Goal: Contribute content: Contribute content

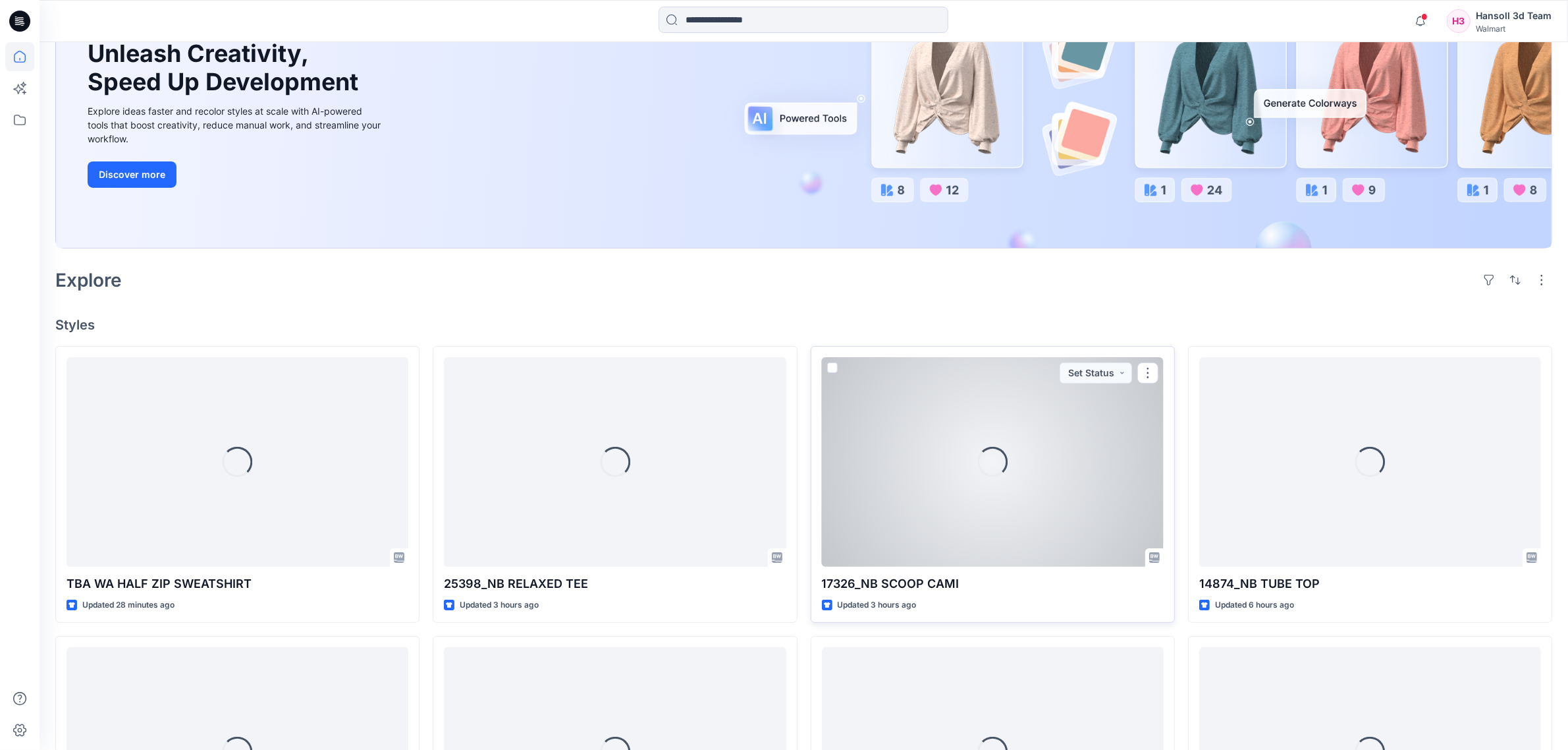
scroll to position [165, 0]
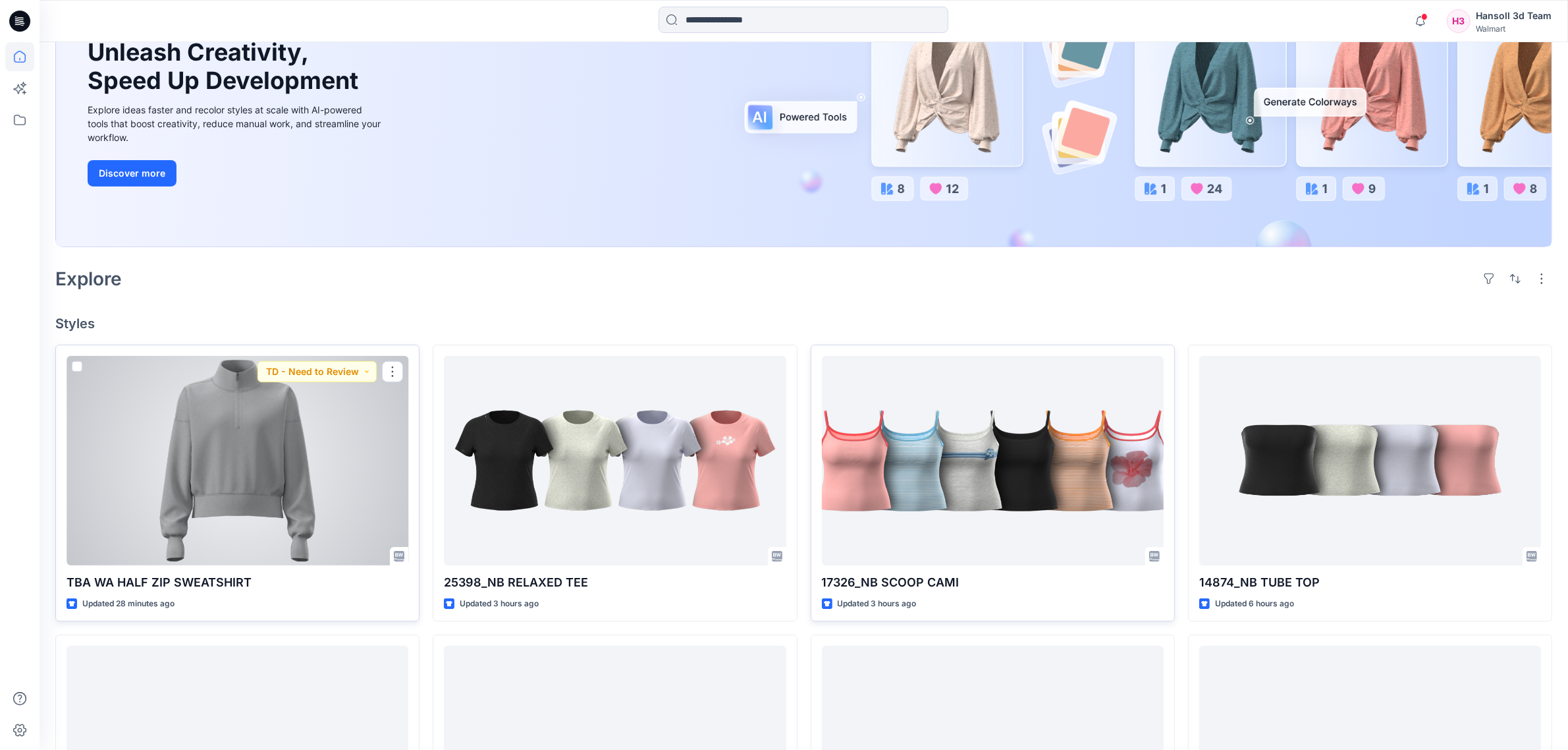
click at [212, 532] on div at bounding box center [238, 460] width 342 height 210
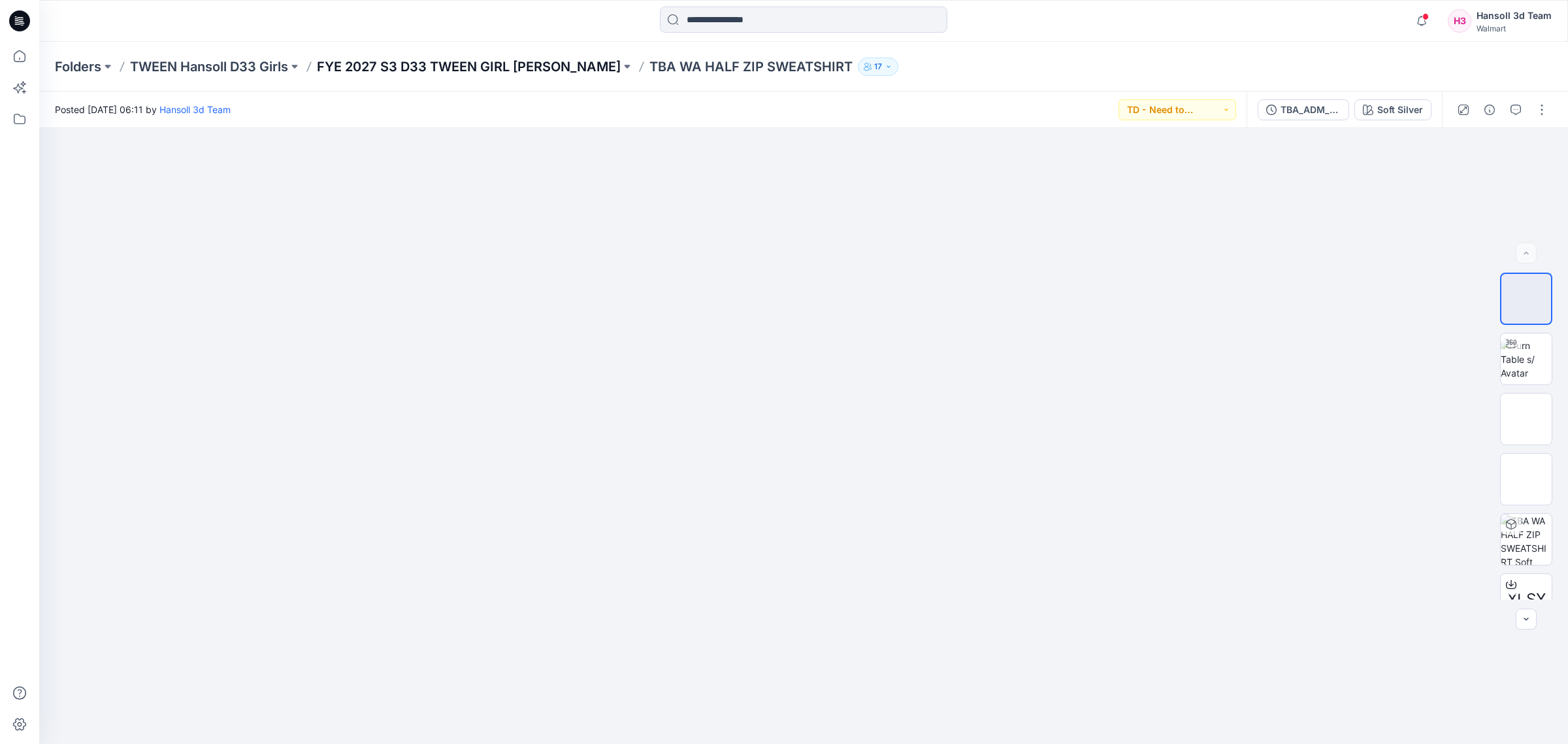
click at [513, 74] on p "FYE 2027 S3 D33 TWEEN GIRL [PERSON_NAME]" at bounding box center [469, 66] width 303 height 18
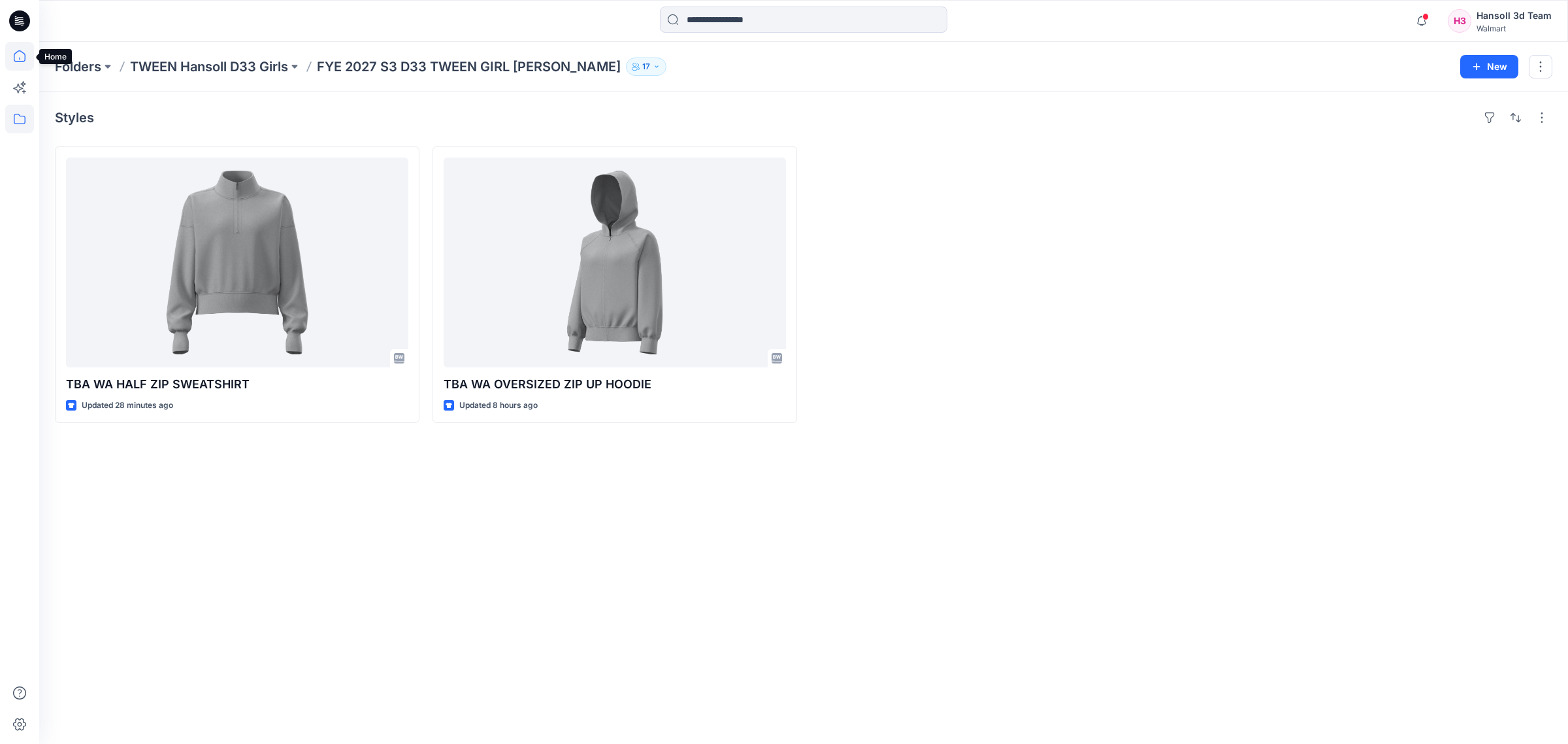
click at [21, 59] on icon at bounding box center [20, 56] width 29 height 29
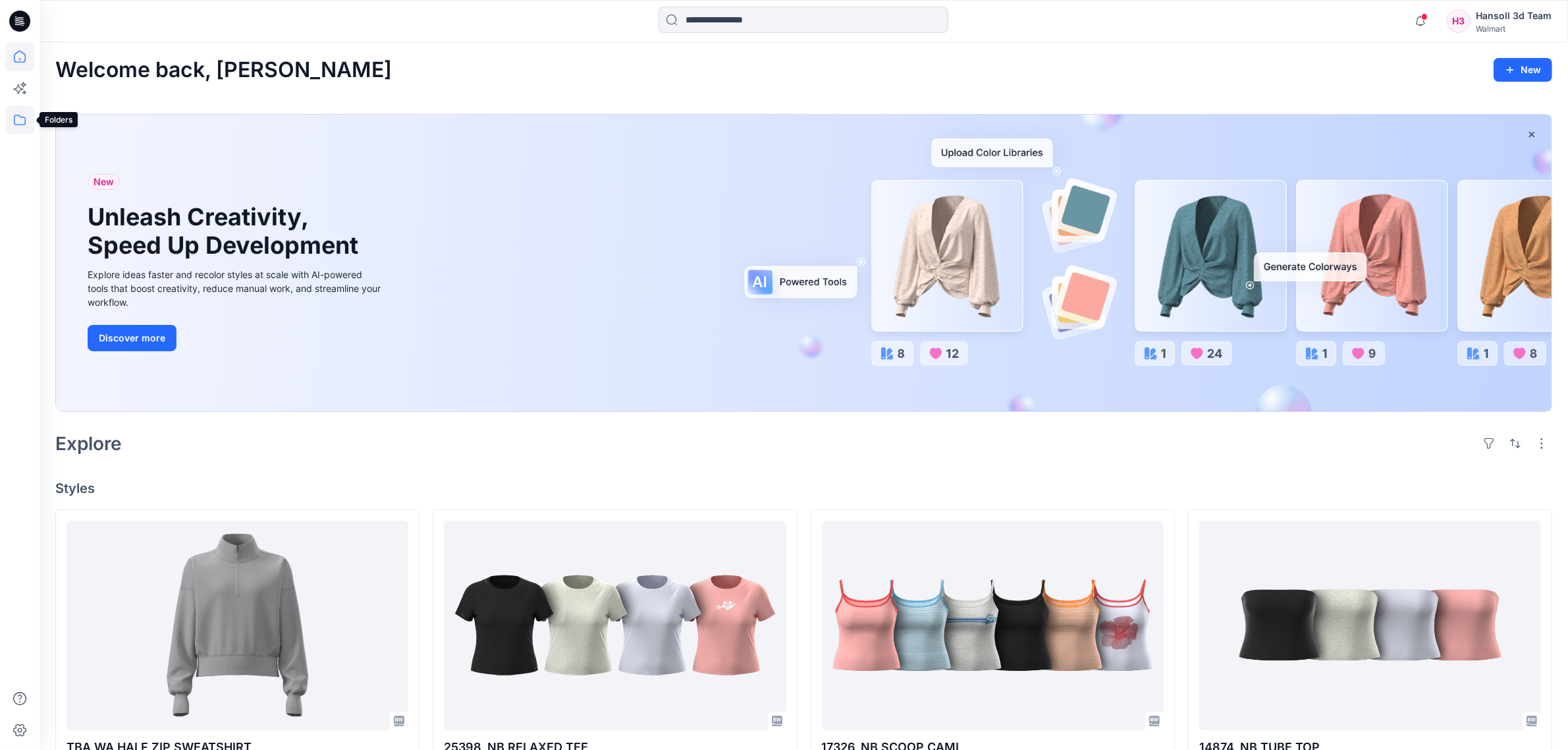
click at [25, 121] on icon at bounding box center [19, 119] width 12 height 10
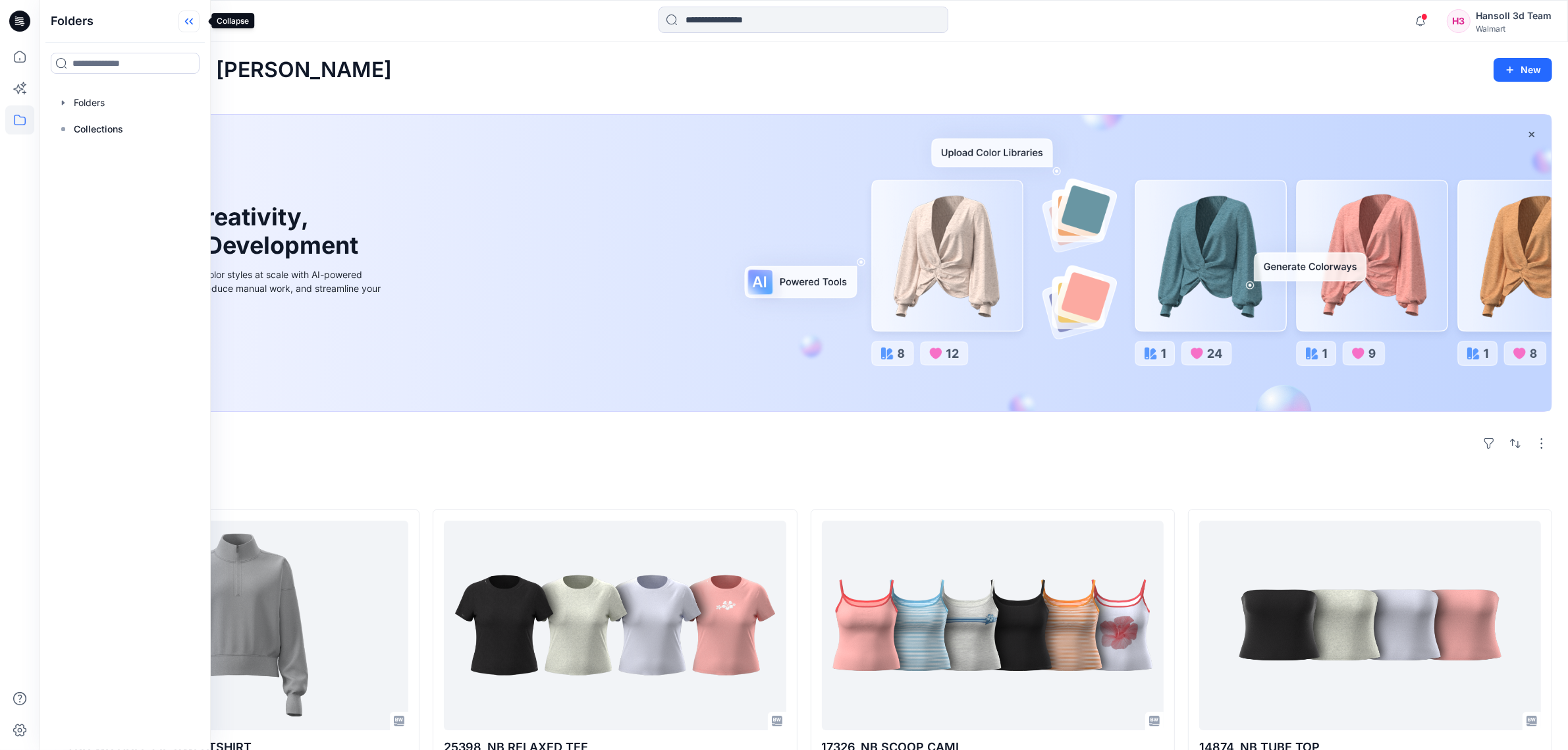
click at [187, 27] on icon at bounding box center [189, 21] width 21 height 22
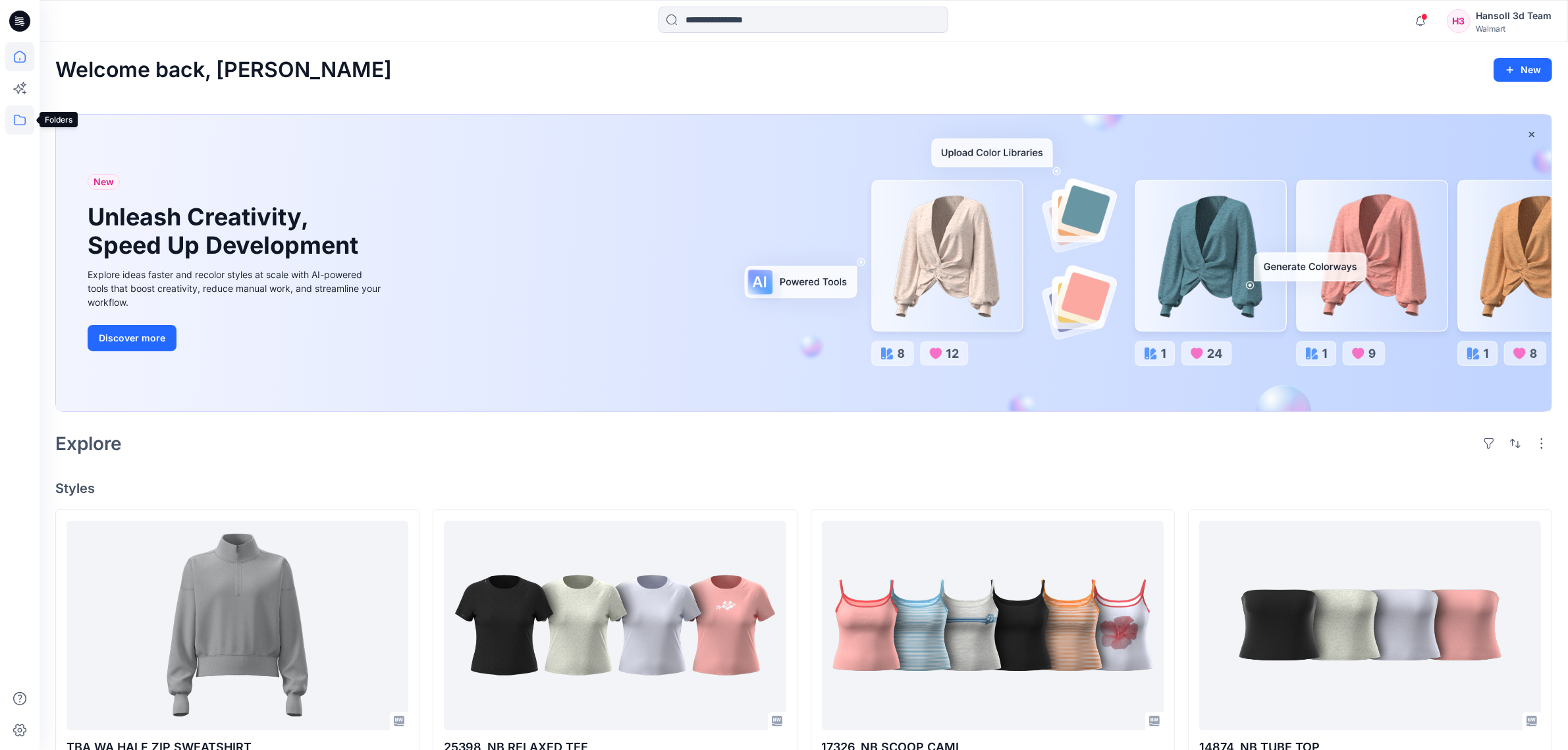
click at [14, 119] on icon at bounding box center [20, 120] width 29 height 29
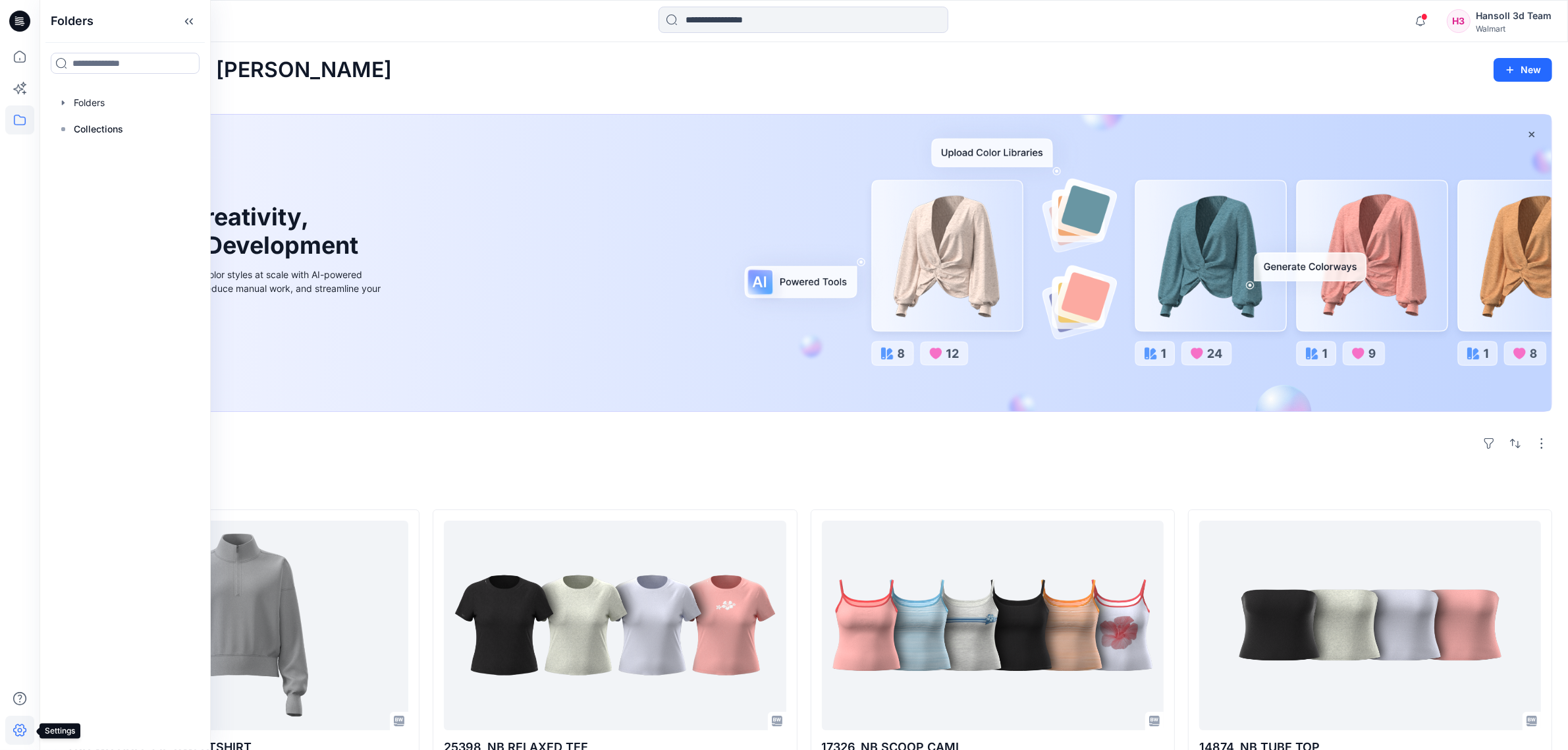
click at [27, 644] on icon at bounding box center [20, 730] width 29 height 29
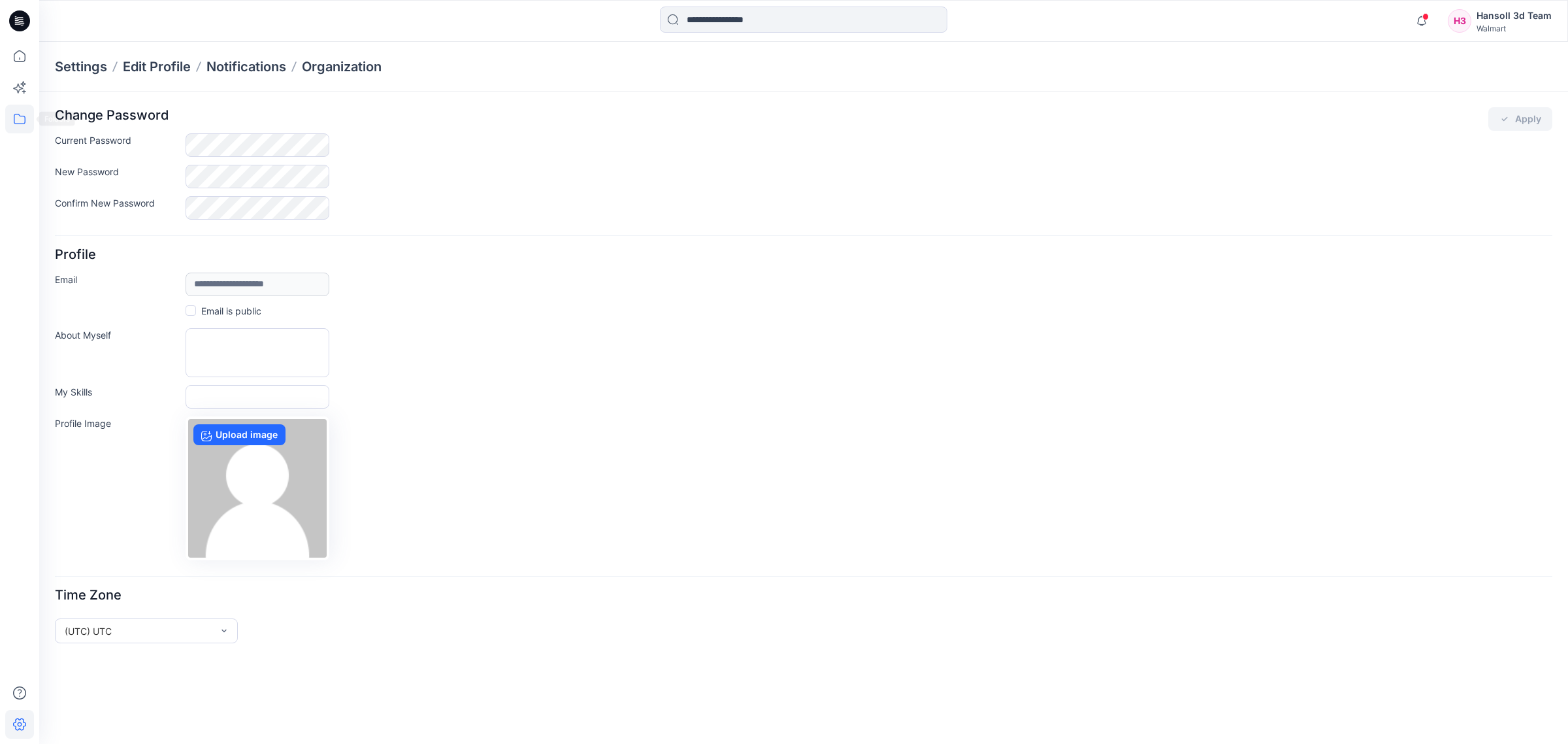
click at [17, 113] on icon at bounding box center [20, 119] width 29 height 29
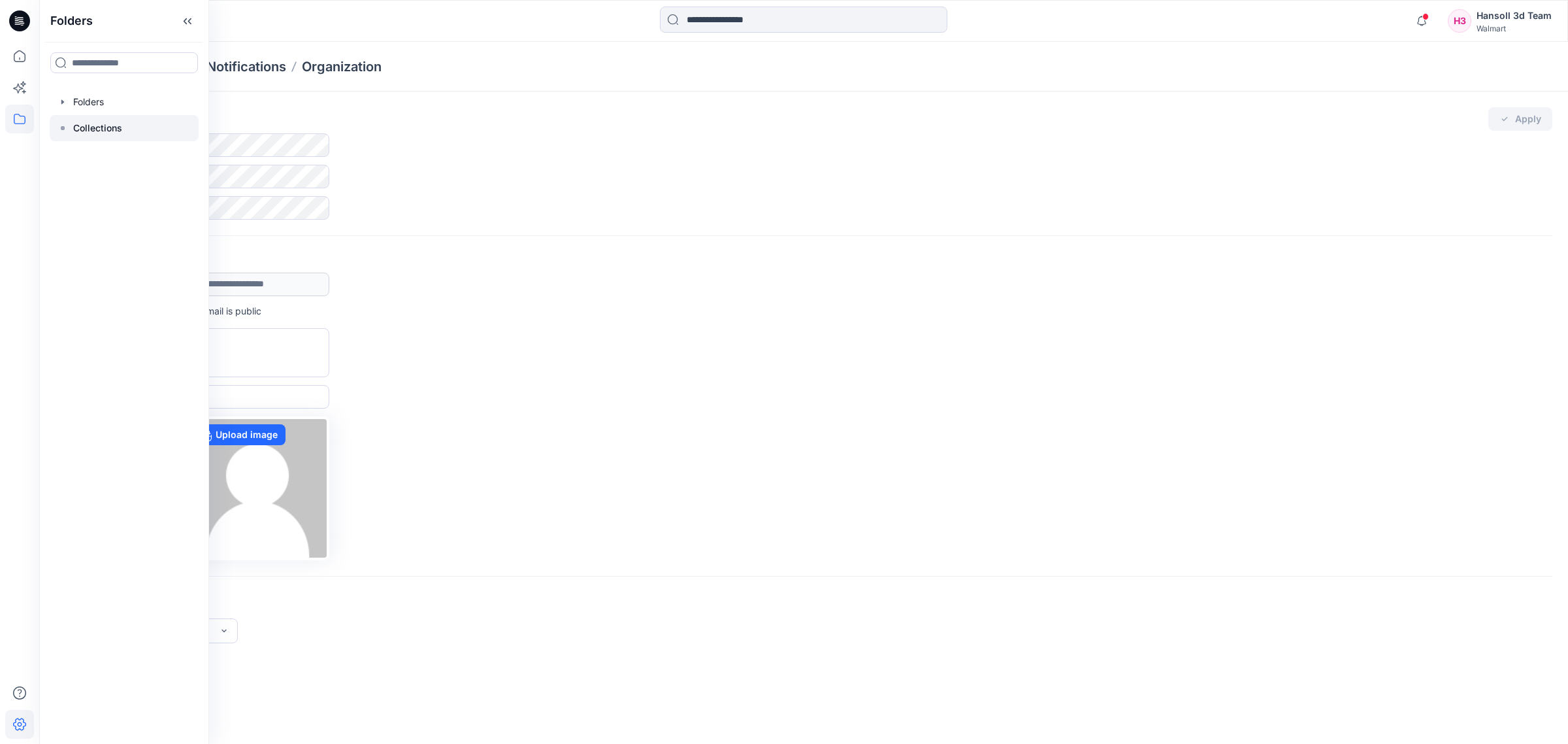
click at [63, 129] on rect at bounding box center [63, 128] width 4 height 4
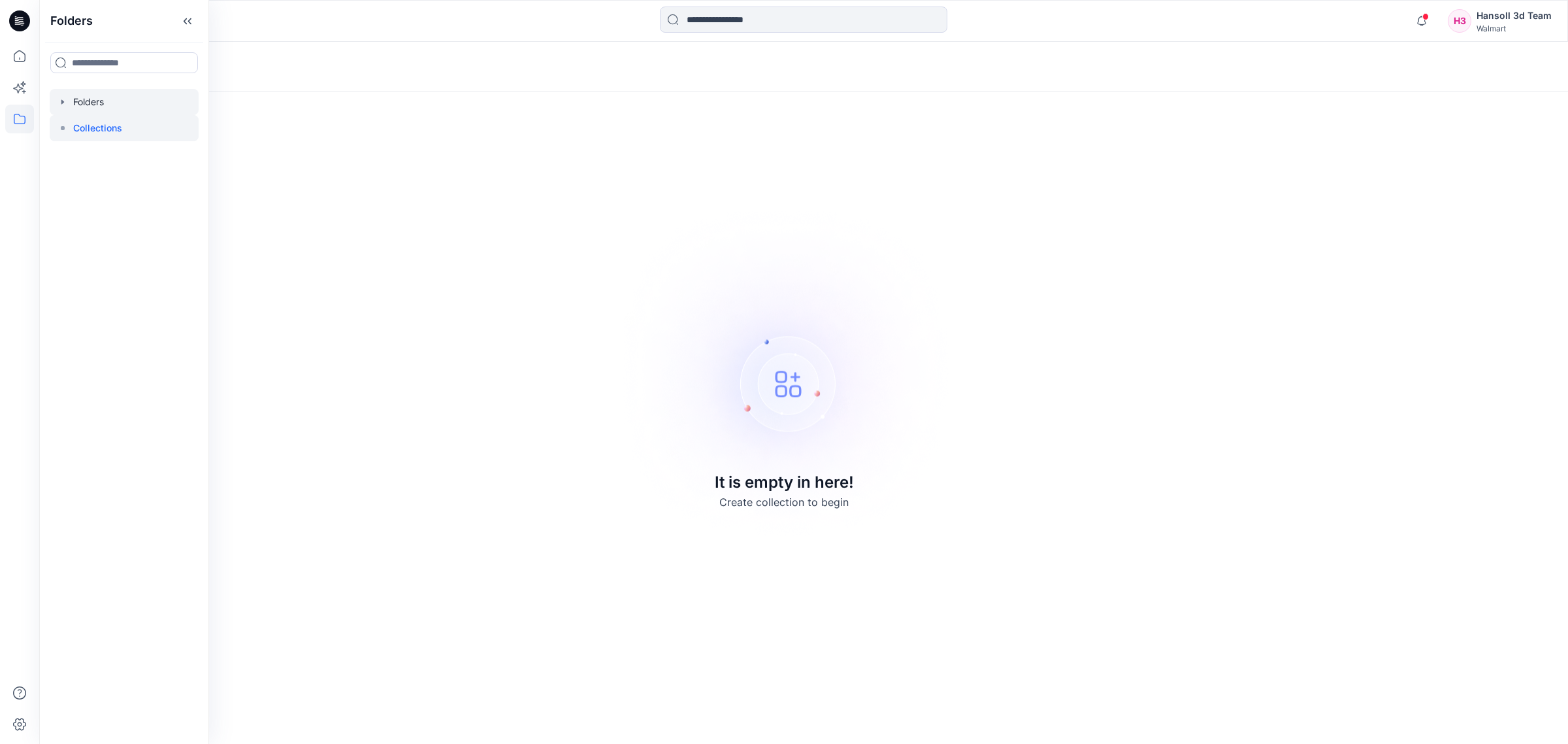
click at [67, 103] on icon "button" at bounding box center [62, 101] width 10 height 10
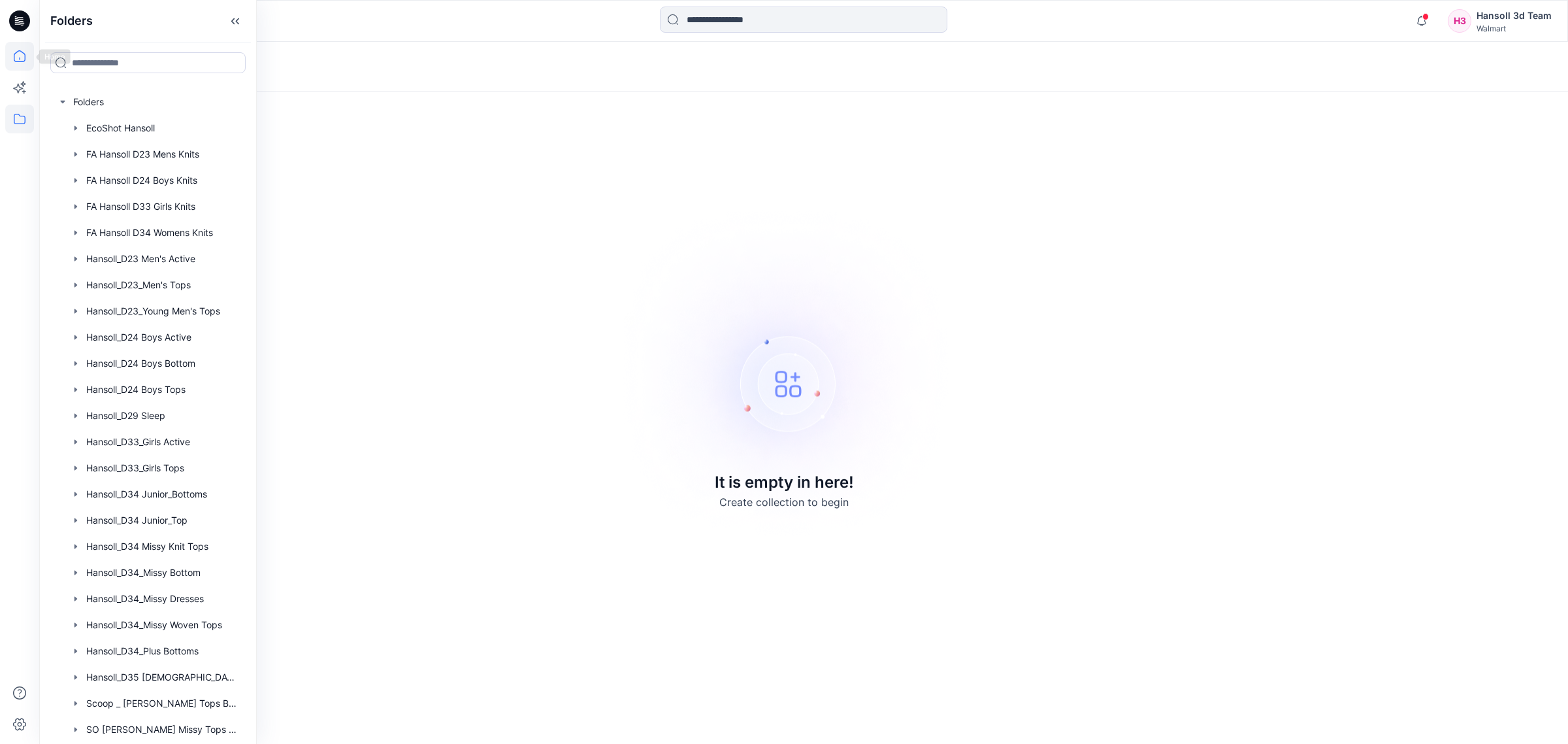
click at [26, 56] on icon at bounding box center [20, 56] width 29 height 29
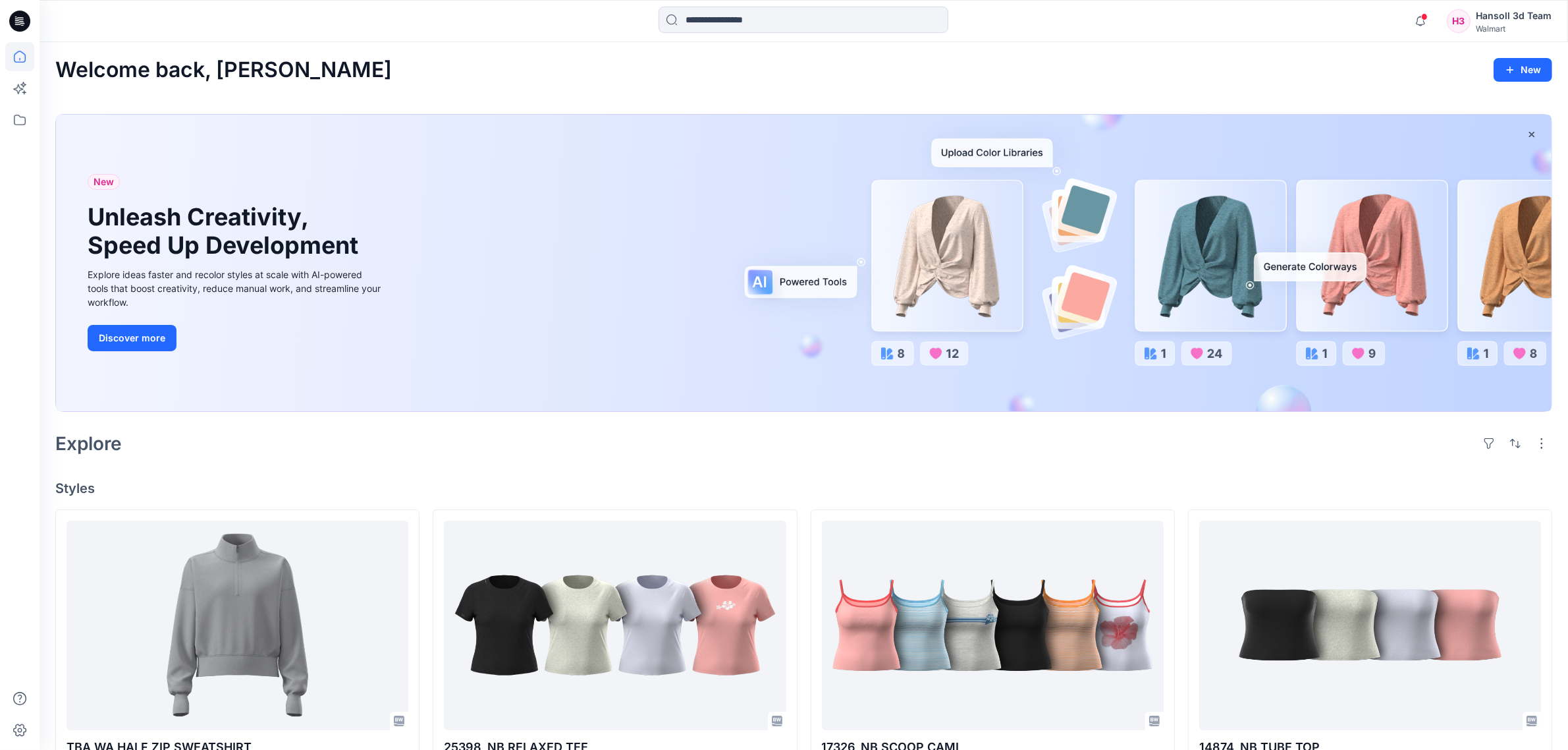
click at [1128, 19] on div "H3" at bounding box center [1458, 21] width 23 height 23
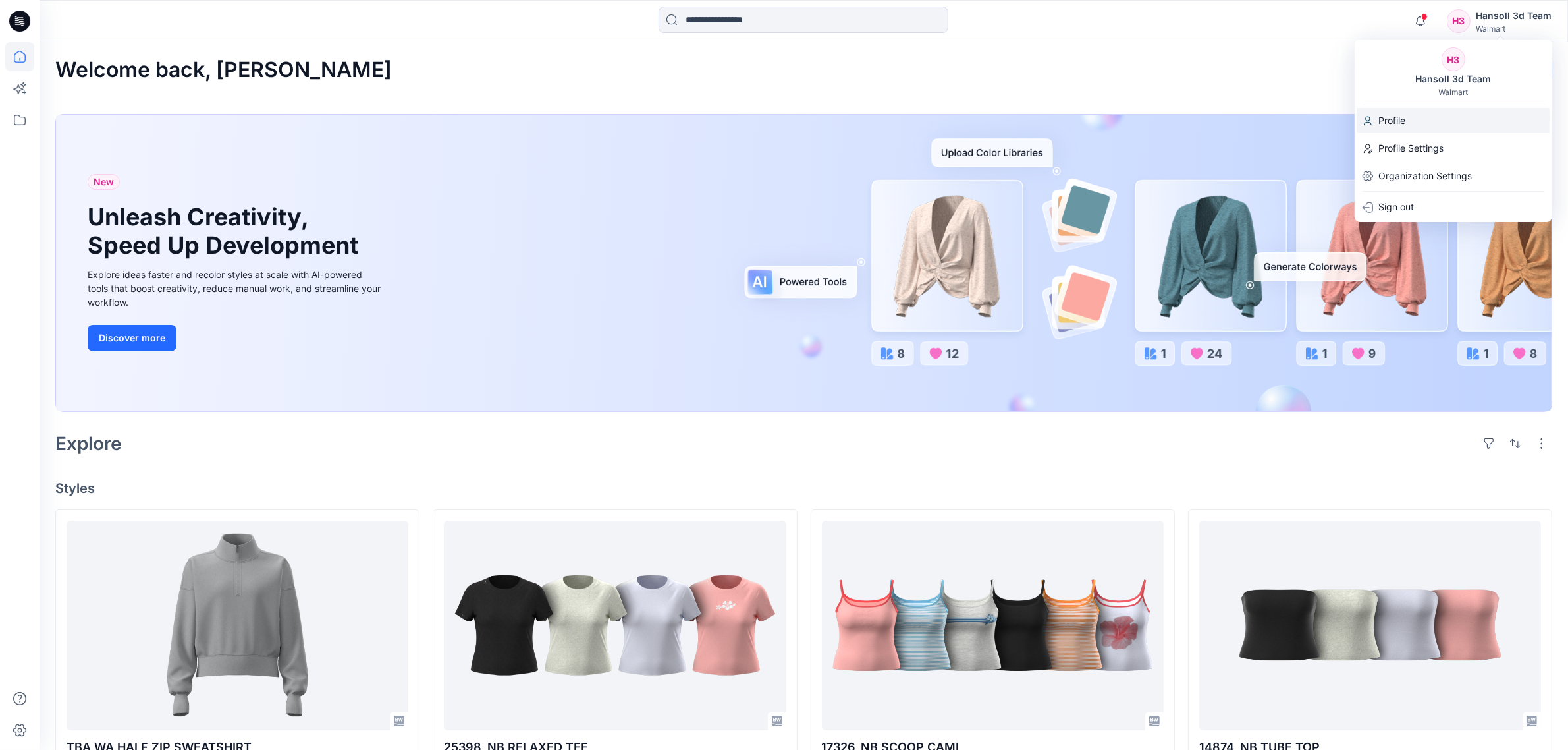
click at [1128, 121] on div "Profile" at bounding box center [1453, 121] width 192 height 25
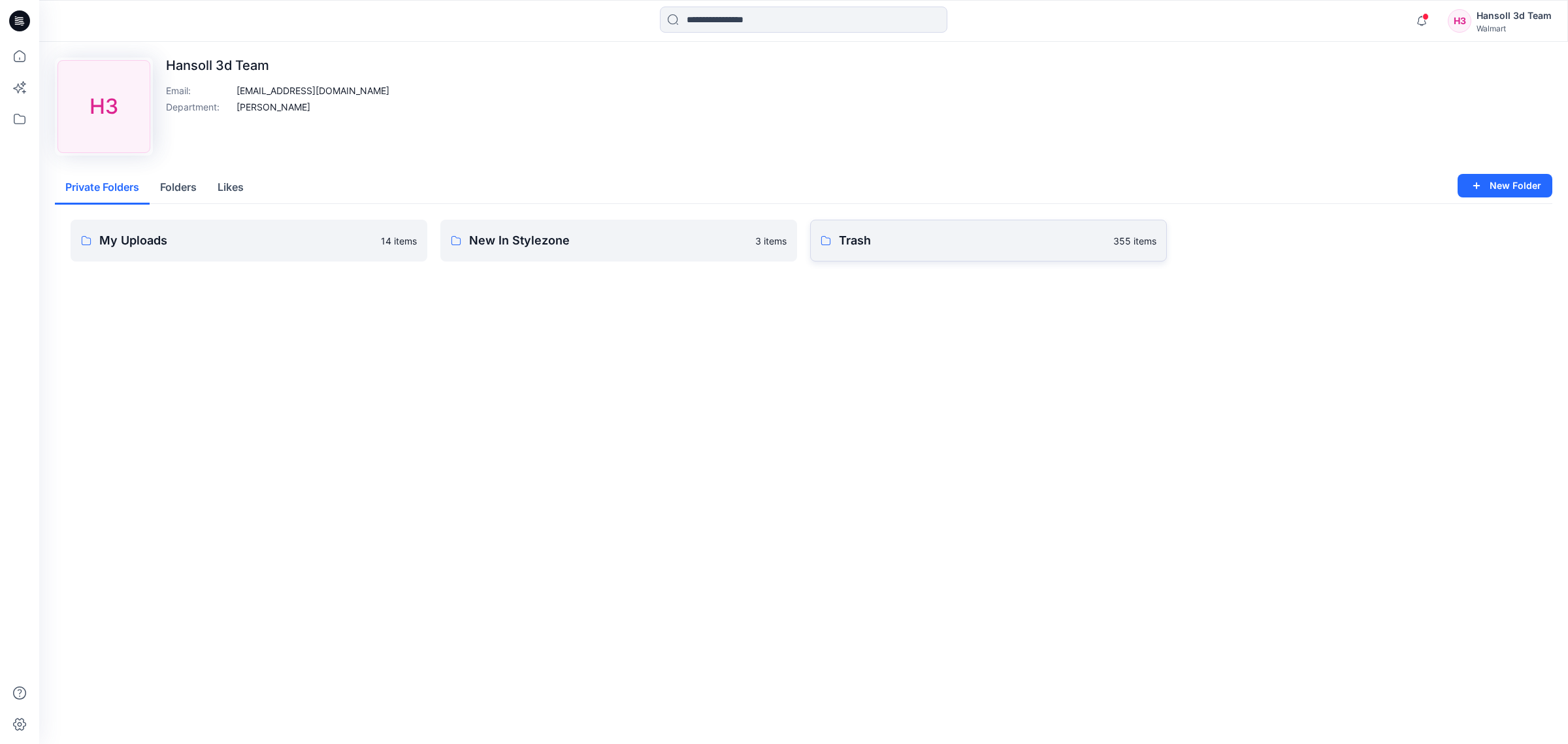
click at [841, 257] on link "Trash 355 items" at bounding box center [988, 240] width 357 height 42
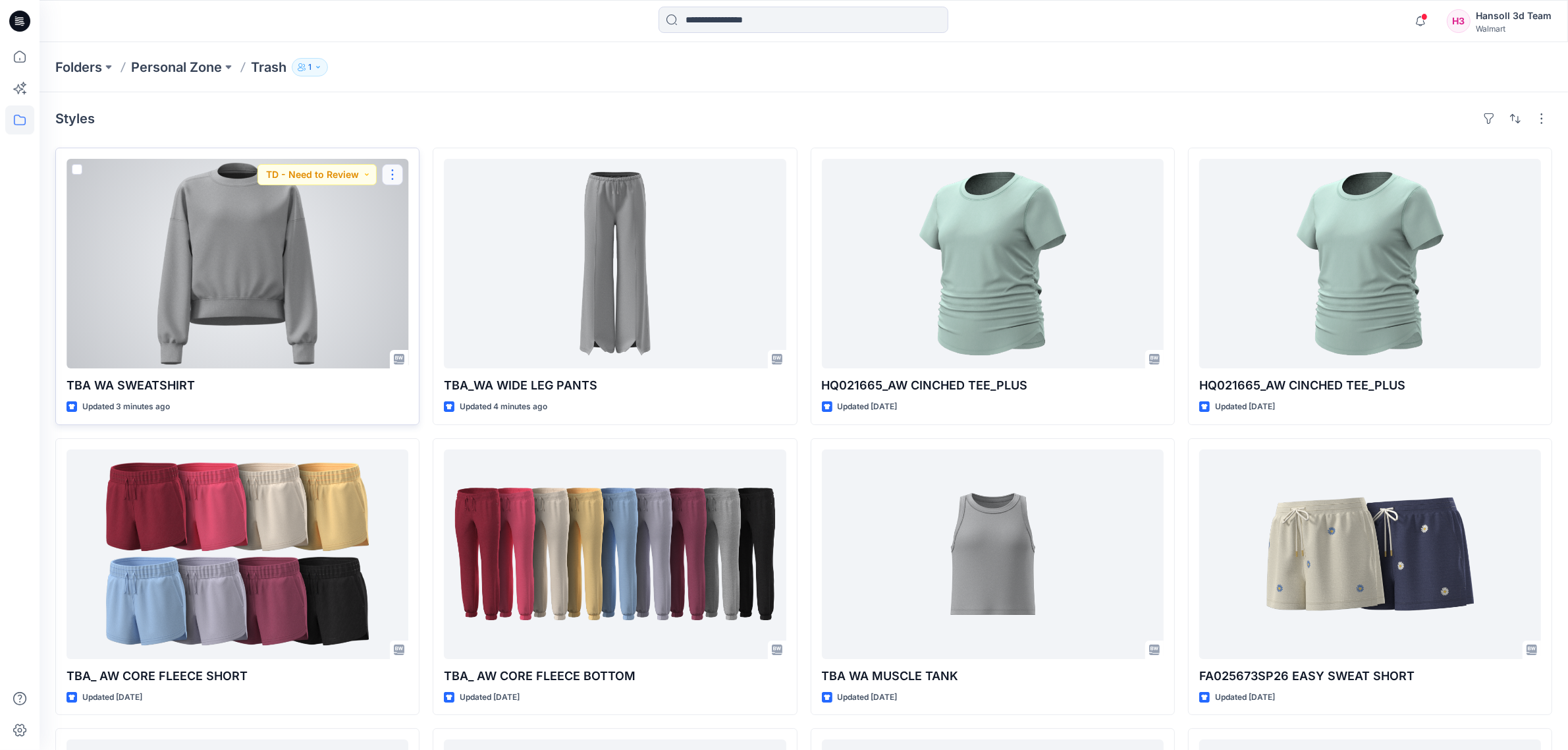
click at [397, 179] on button "button" at bounding box center [392, 174] width 21 height 21
click at [291, 281] on div at bounding box center [238, 263] width 342 height 210
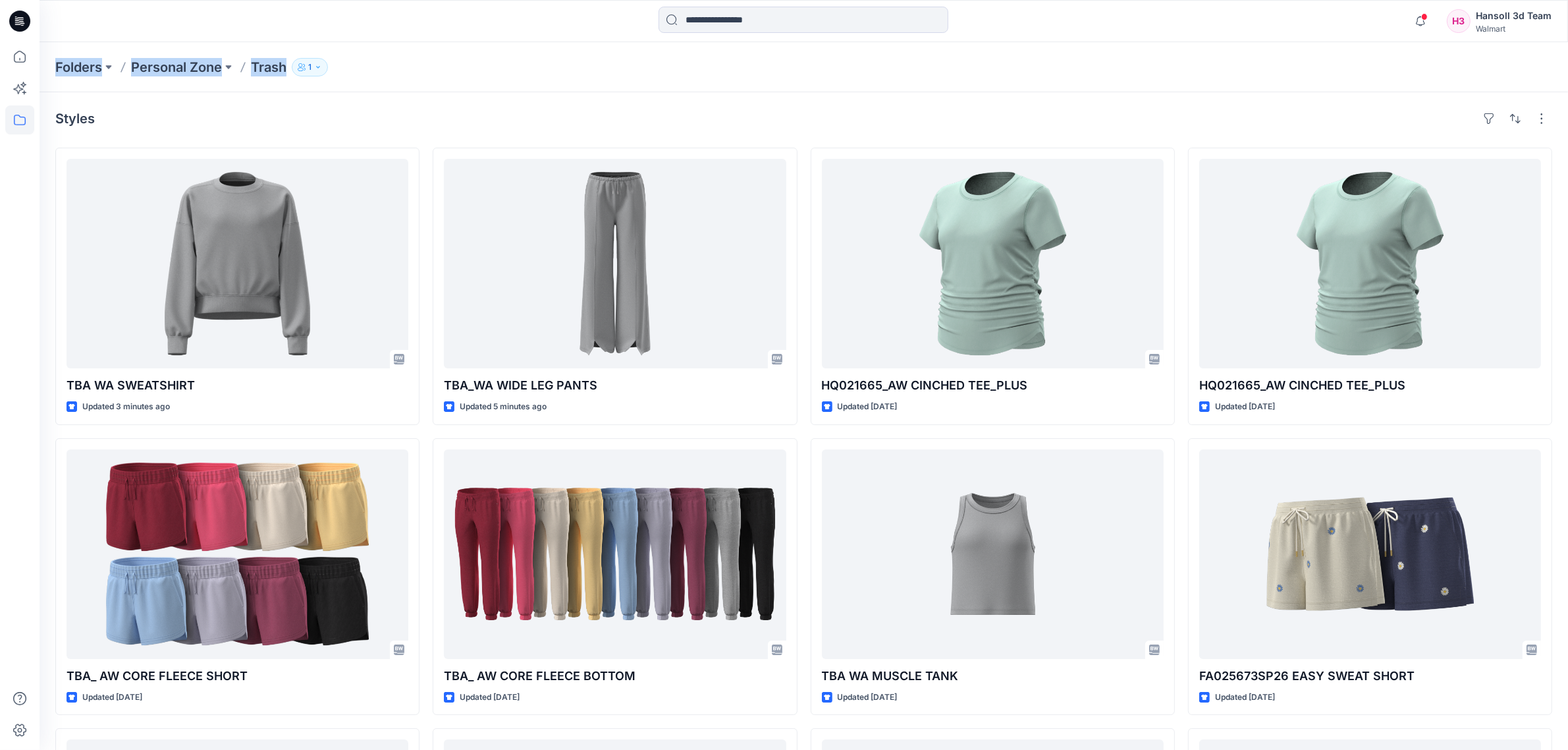
drag, startPoint x: 313, startPoint y: 76, endPoint x: 48, endPoint y: 86, distance: 265.2
click at [48, 86] on div "Folders Personal Zone Trash 1" at bounding box center [803, 67] width 1529 height 50
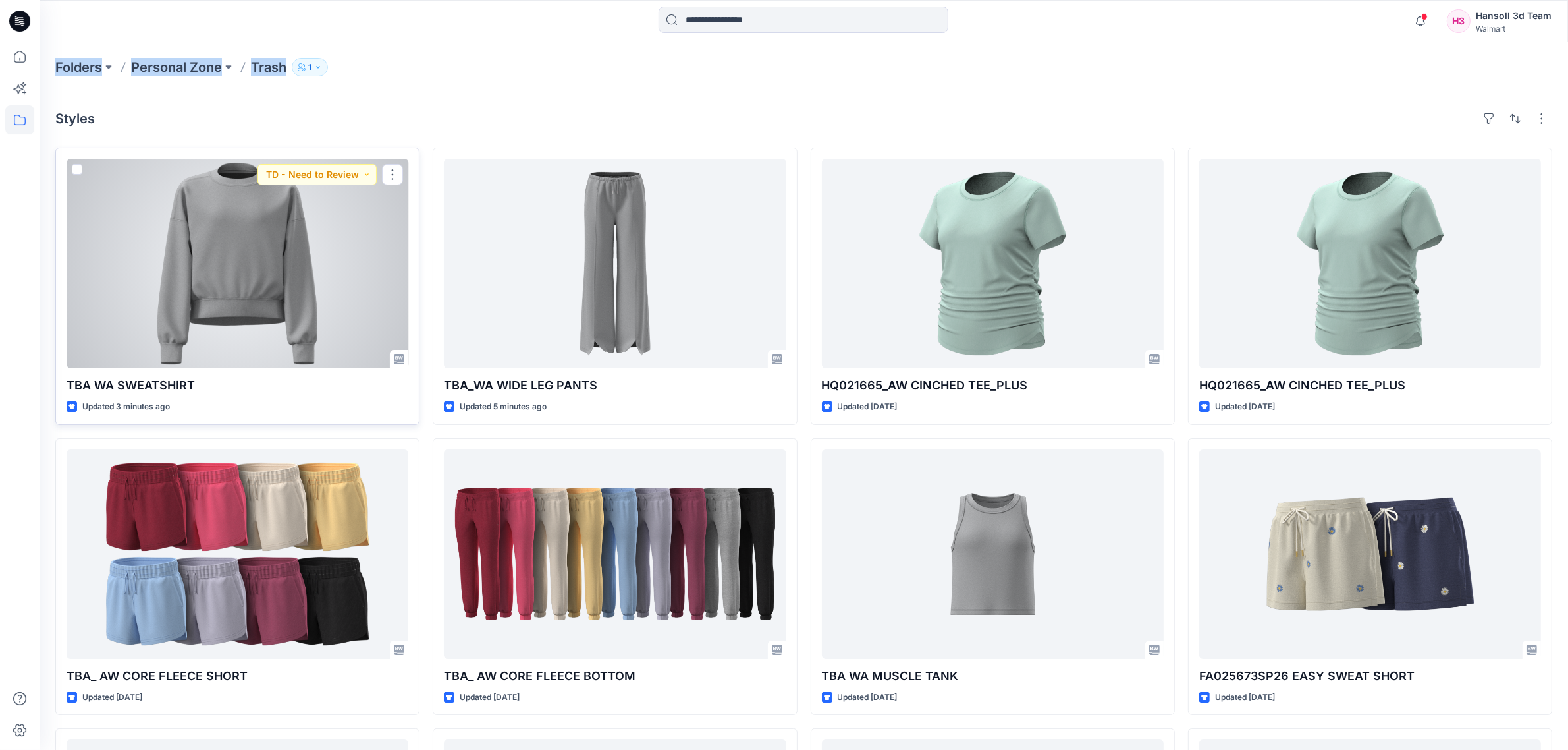
click at [239, 224] on div at bounding box center [238, 263] width 342 height 210
click at [395, 169] on button "button" at bounding box center [392, 174] width 21 height 21
click at [422, 204] on p "Edit" at bounding box center [417, 205] width 17 height 14
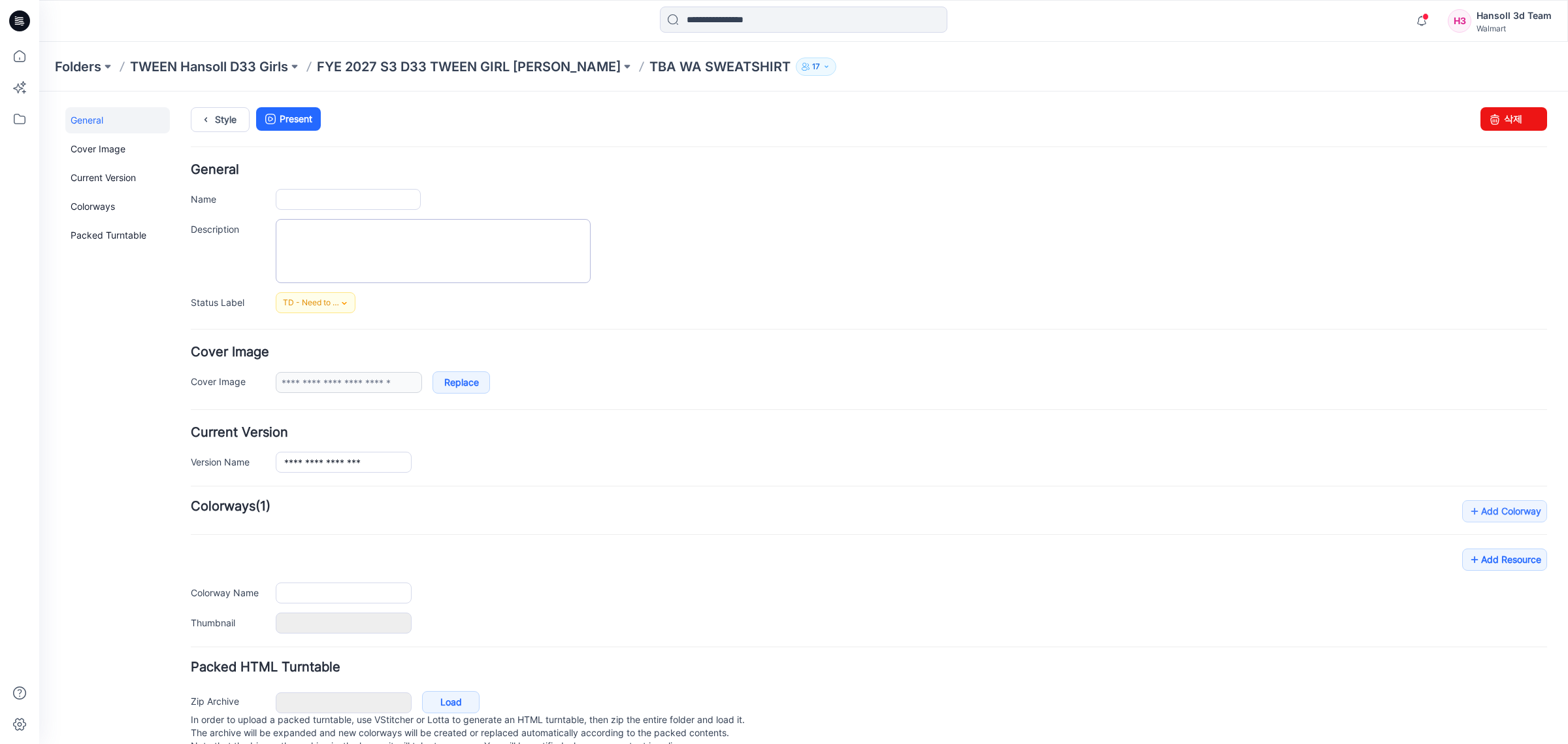
type input "**********"
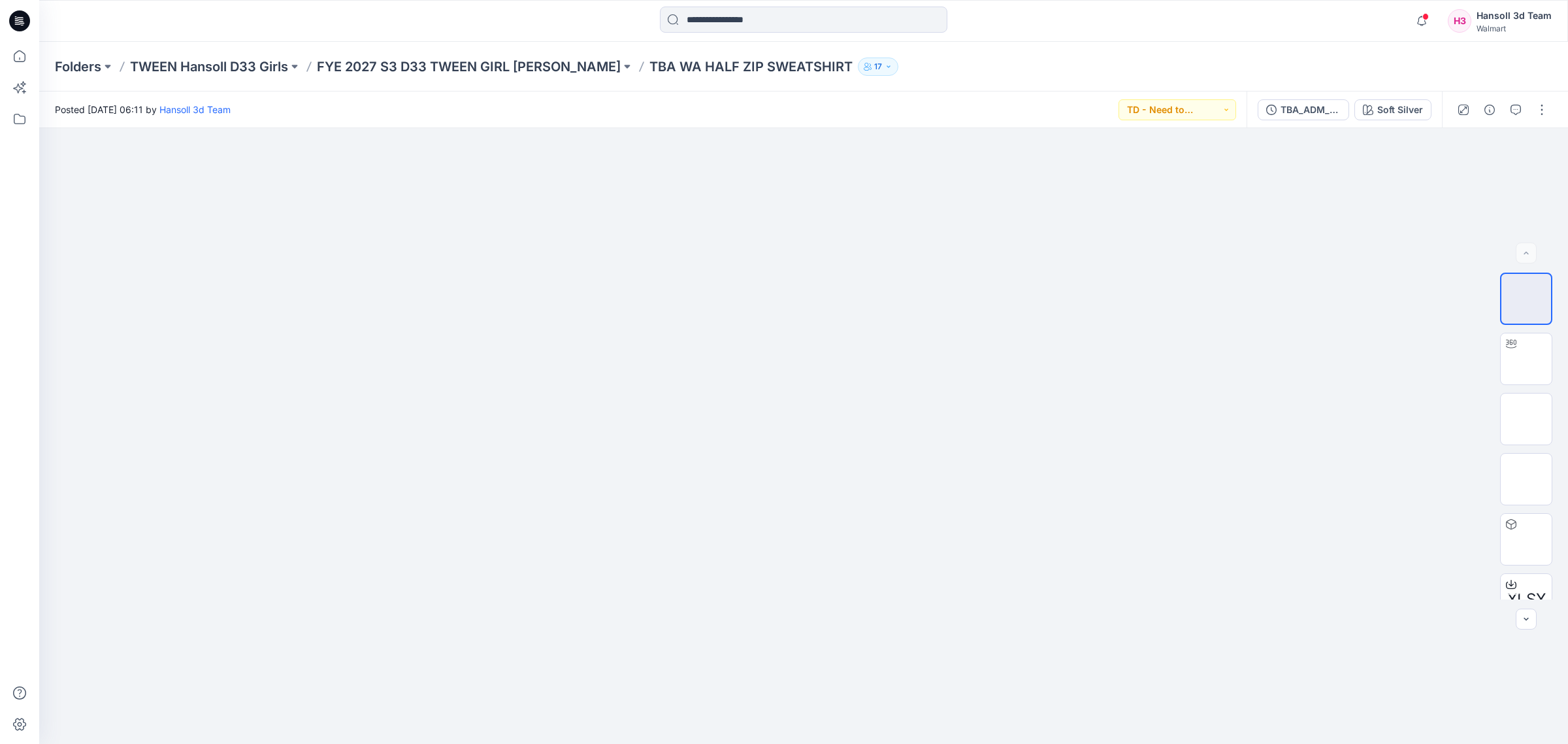
click at [1120, 22] on div "Hansoll 3d Team" at bounding box center [1514, 15] width 75 height 16
click at [1120, 119] on p "Profile" at bounding box center [1393, 120] width 27 height 25
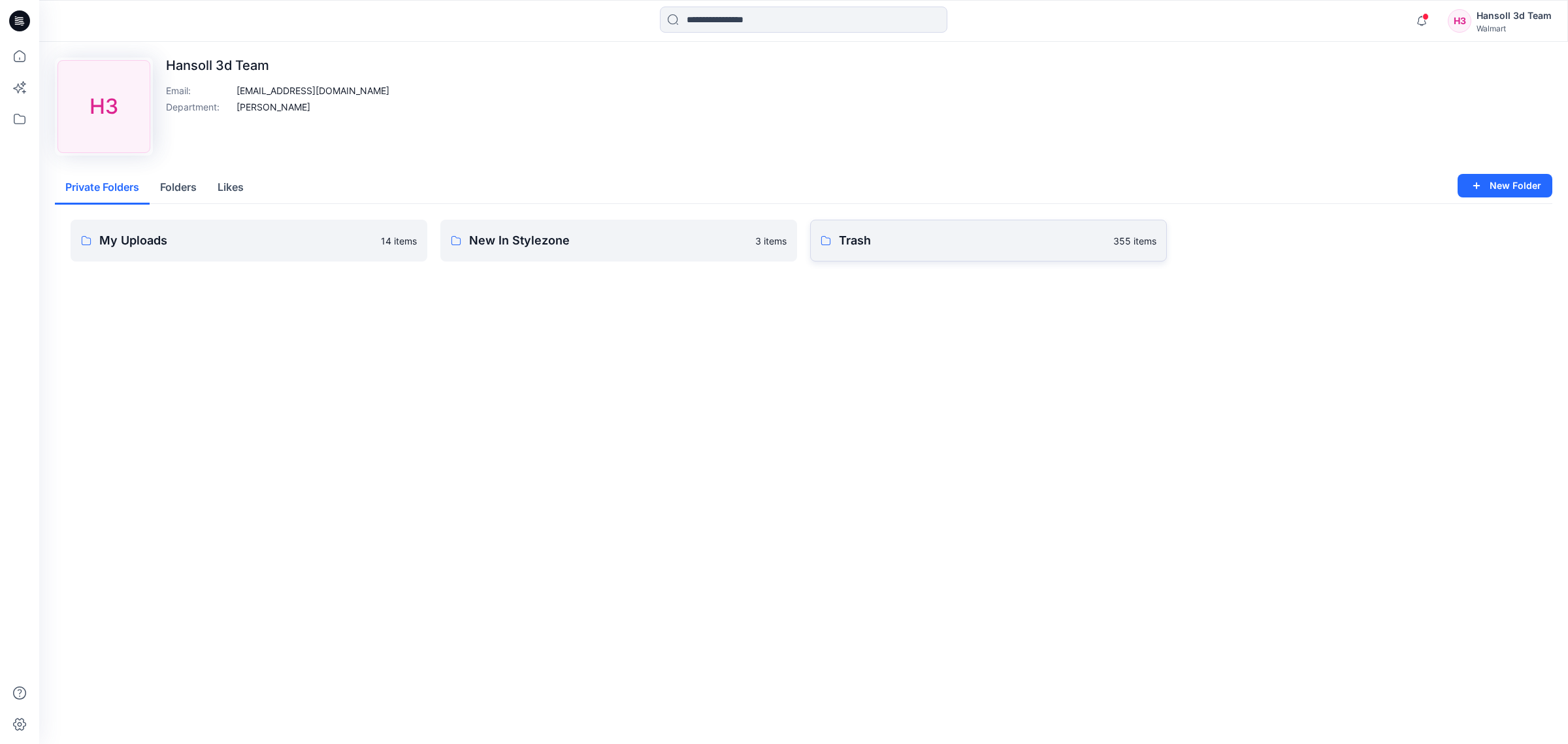
click at [1040, 230] on link "Trash 355 items" at bounding box center [988, 240] width 357 height 42
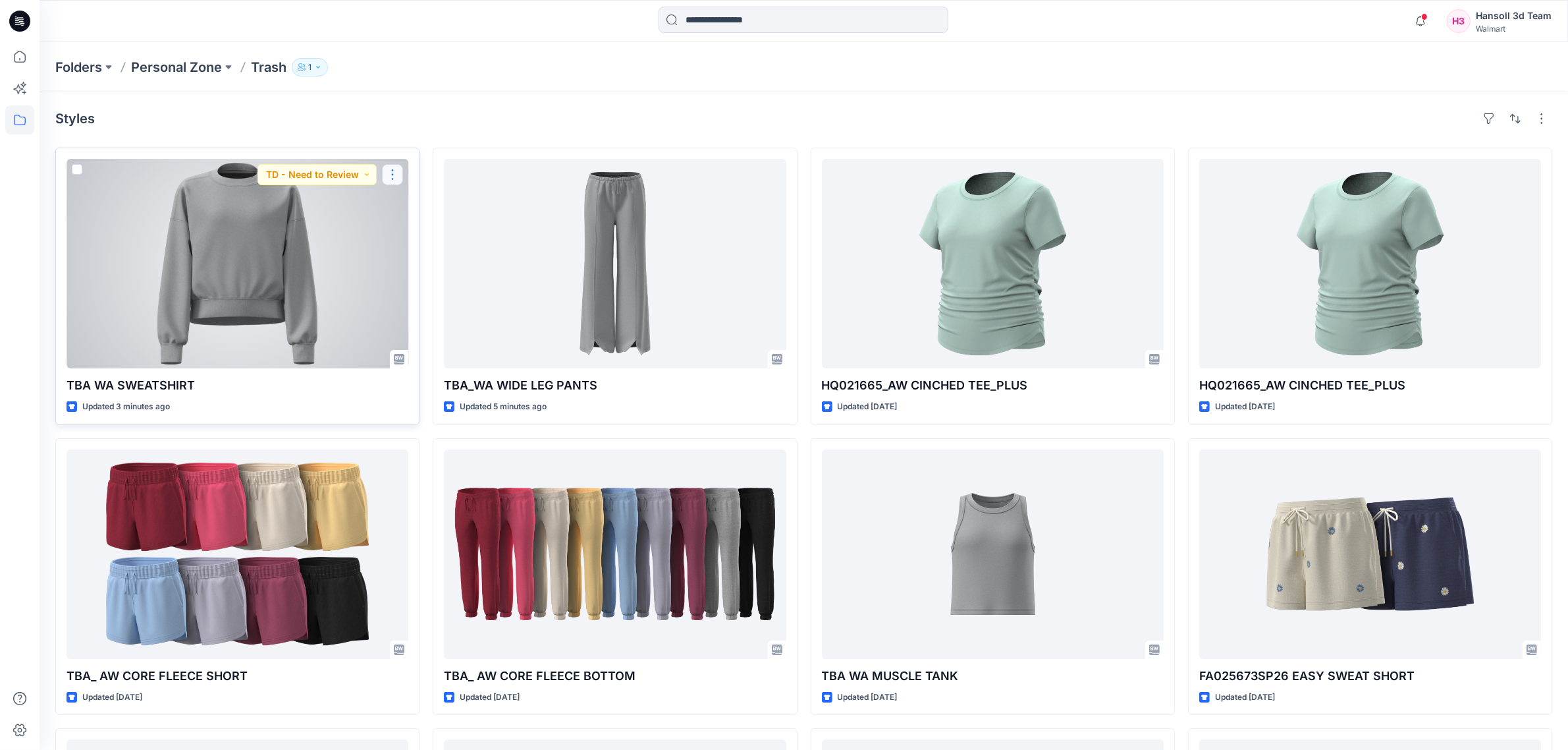
click at [399, 172] on button "button" at bounding box center [392, 174] width 21 height 21
click at [432, 254] on p "Duplicate to..." at bounding box center [438, 254] width 60 height 14
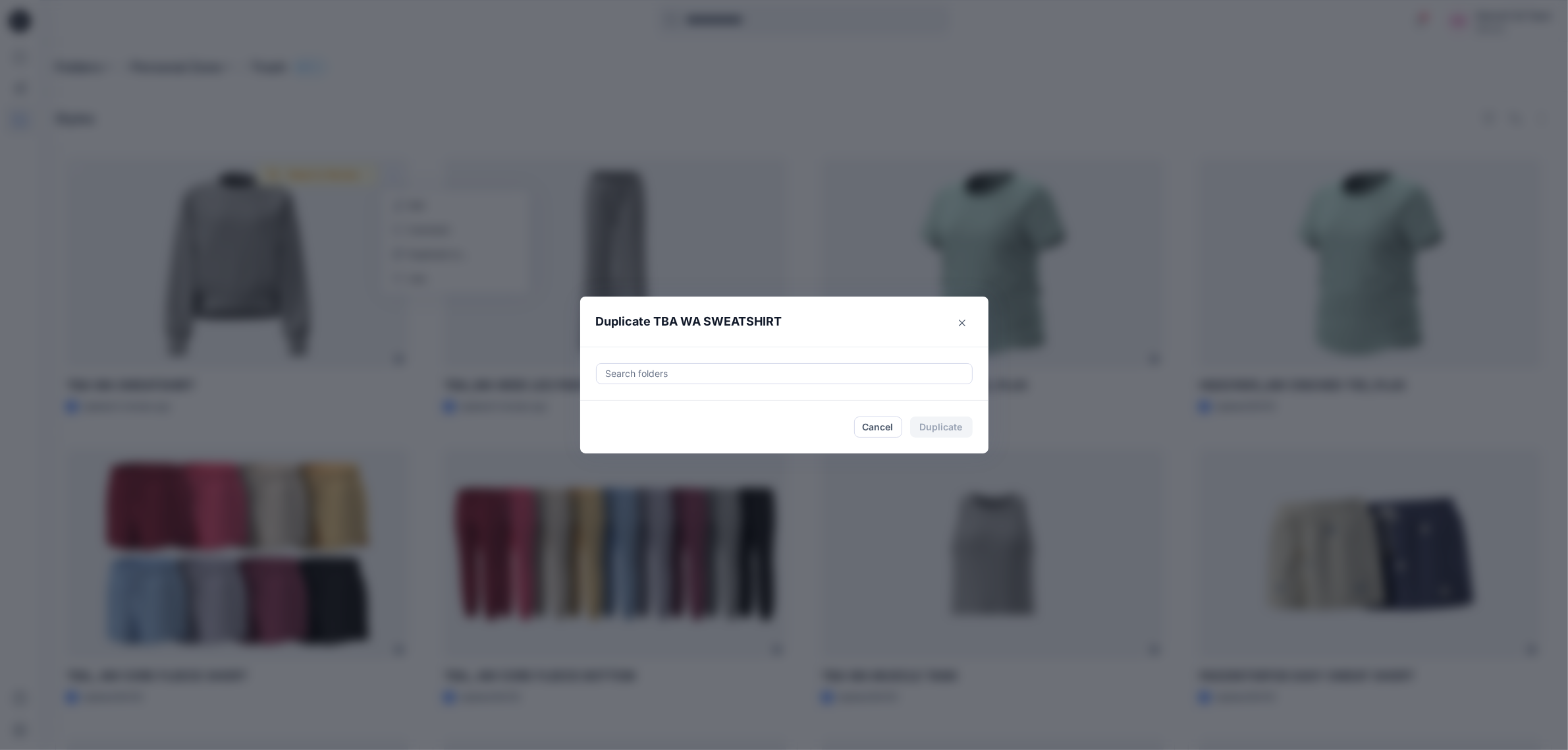
click at [859, 379] on div at bounding box center [784, 373] width 360 height 16
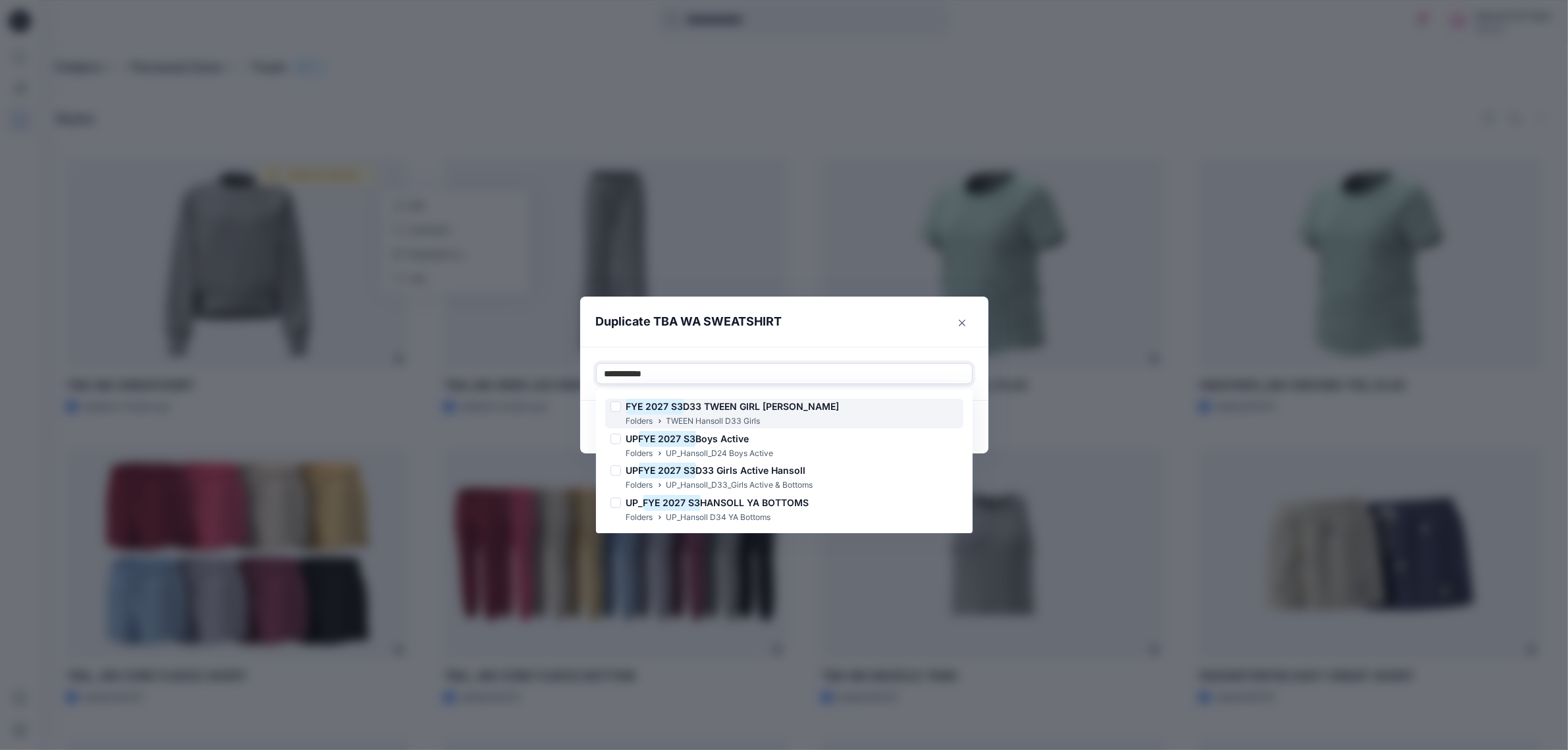
click at [752, 403] on span "D33 TWEEN GIRL HANSOLL" at bounding box center [761, 406] width 156 height 11
type input "**********"
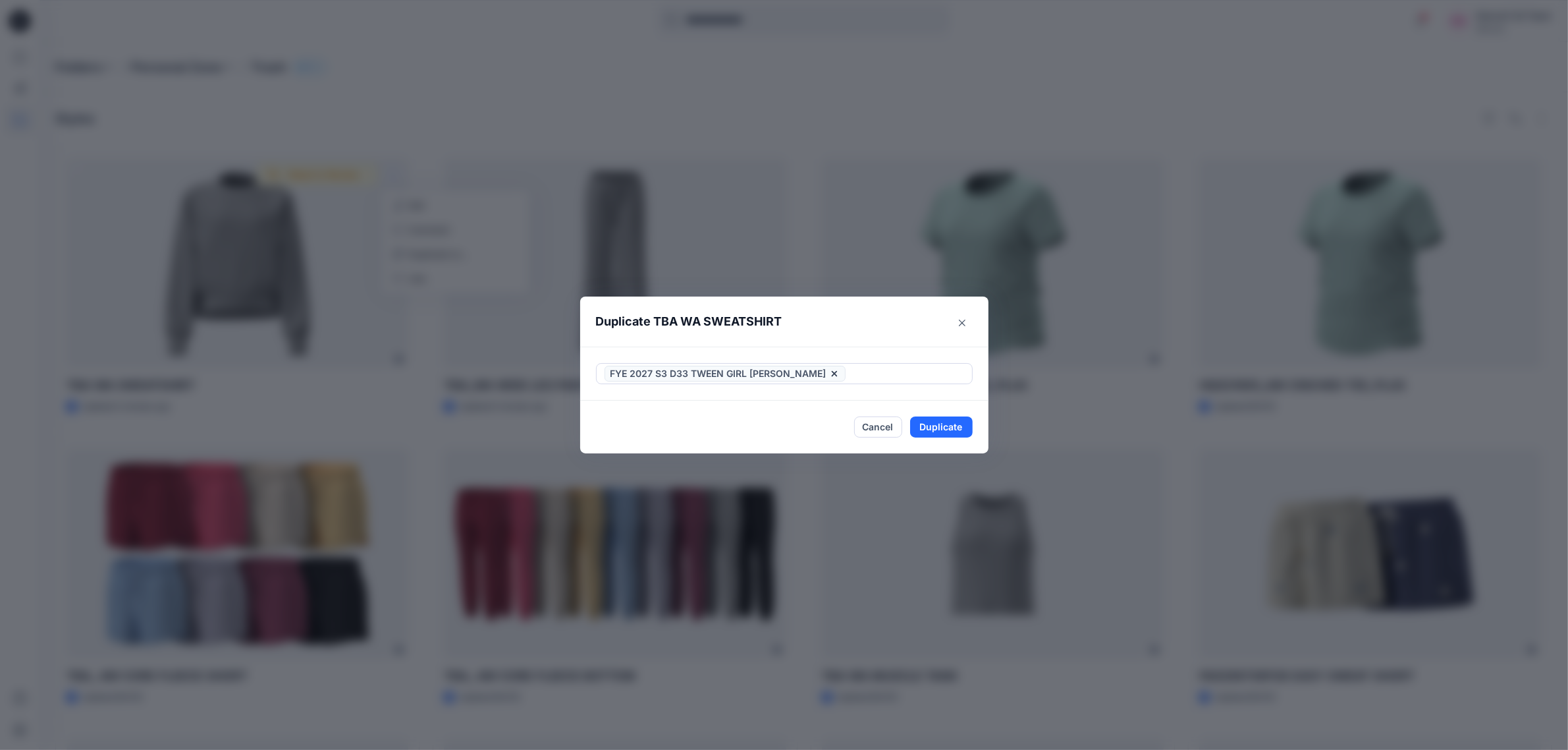
click at [920, 351] on div "FYE 2027 S3 D33 TWEEN GIRL [PERSON_NAME]" at bounding box center [784, 374] width 409 height 54
click at [947, 424] on button "Duplicate" at bounding box center [941, 427] width 63 height 21
click at [965, 321] on icon "Close" at bounding box center [962, 323] width 7 height 7
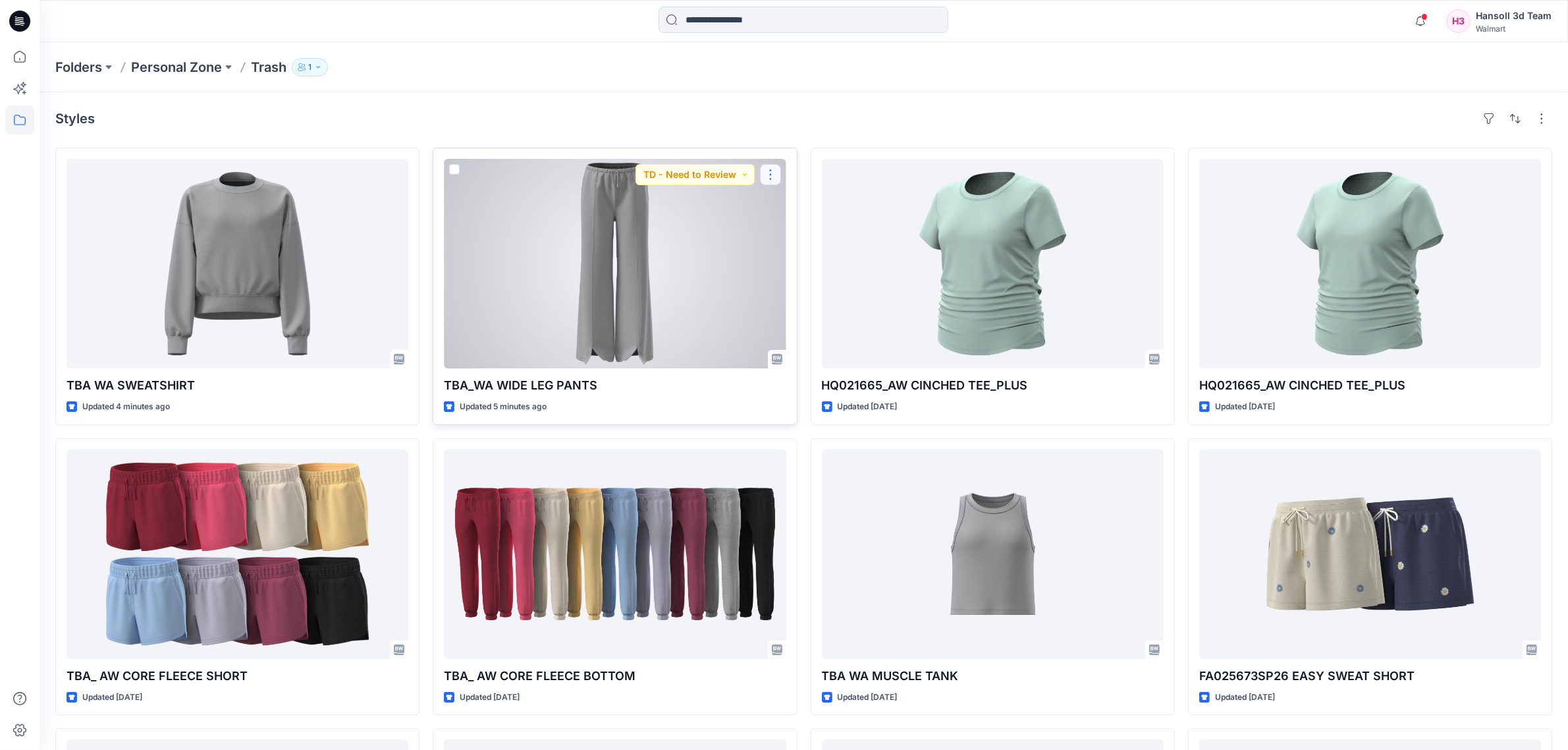
click at [778, 174] on button "button" at bounding box center [770, 174] width 21 height 21
click at [831, 255] on p "Duplicate to..." at bounding box center [816, 254] width 60 height 14
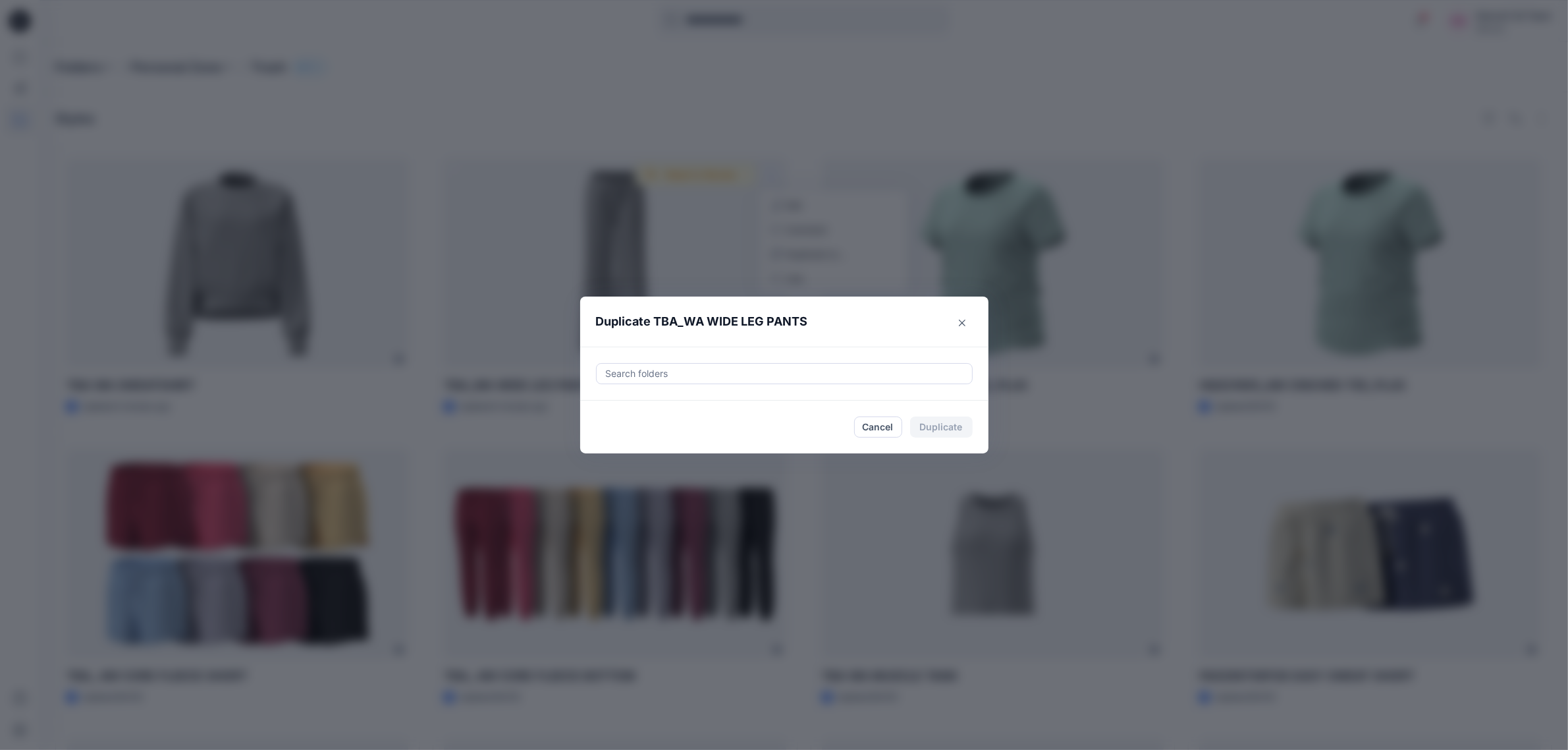
click at [821, 366] on div at bounding box center [784, 373] width 360 height 16
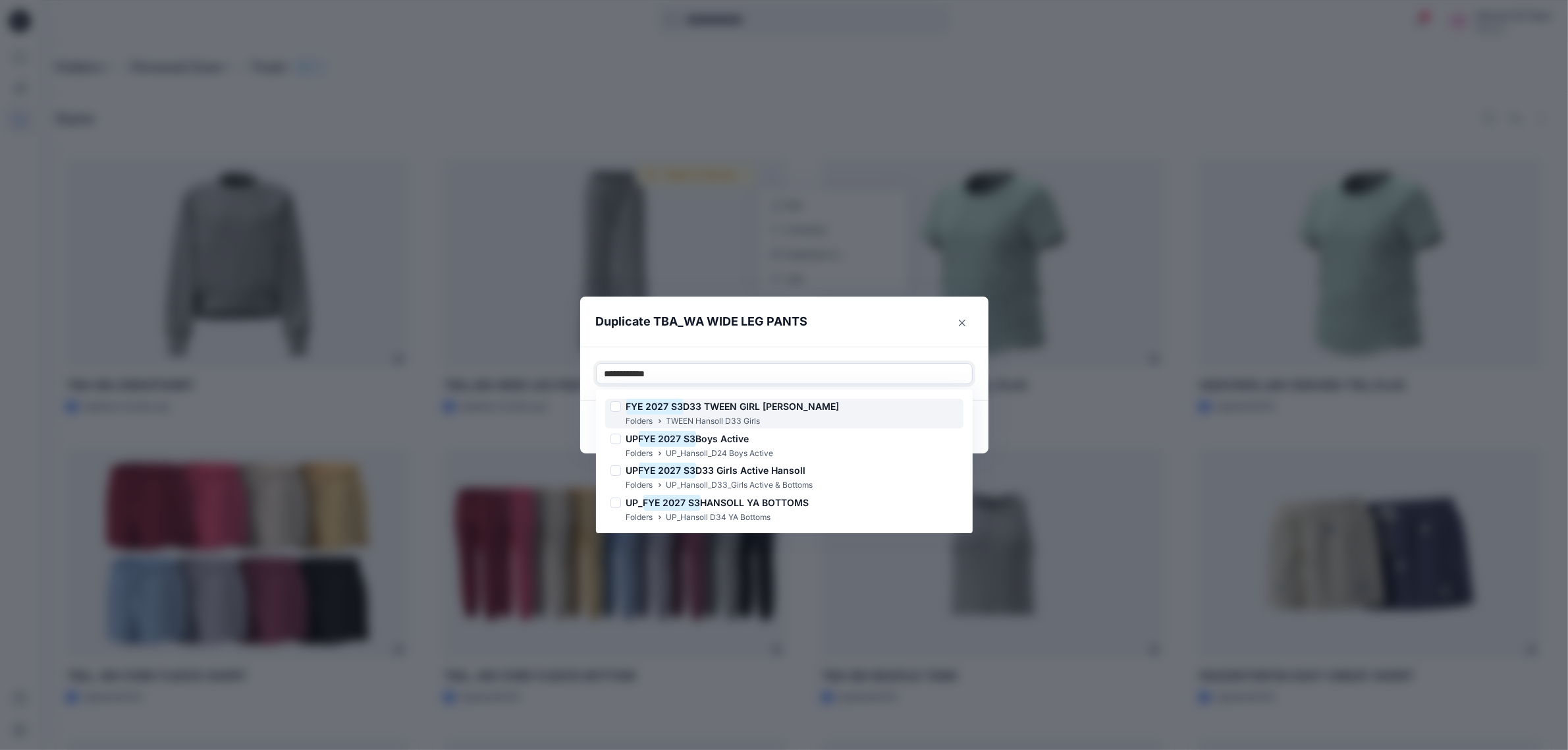
click at [710, 402] on span "D33 TWEEN GIRL HANSOLL" at bounding box center [761, 406] width 156 height 11
type input "**********"
click at [909, 338] on header "Duplicate TBA_WA WIDE LEG PANTS" at bounding box center [771, 321] width 382 height 50
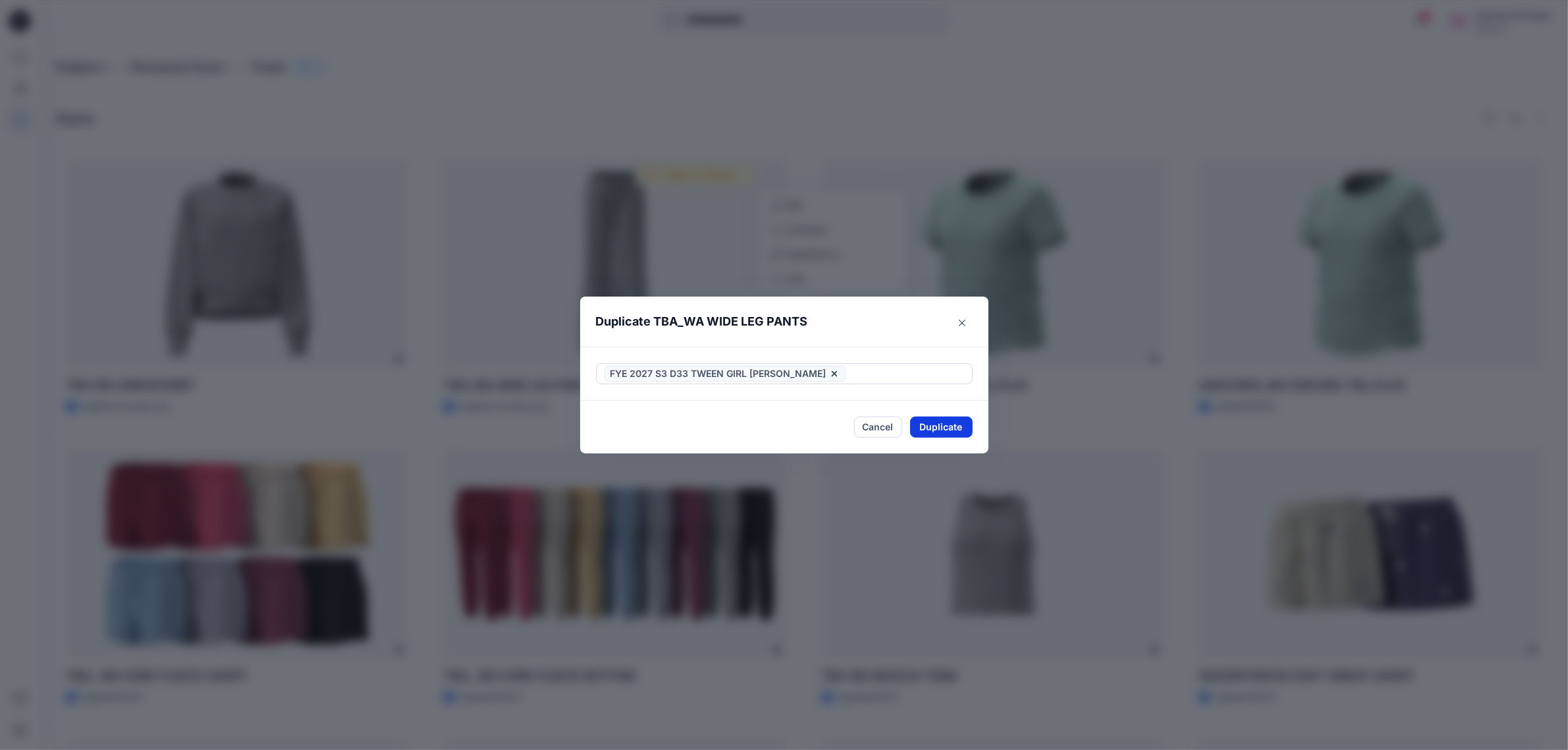
click at [943, 419] on button "Duplicate" at bounding box center [941, 427] width 63 height 21
click at [942, 429] on button "Close" at bounding box center [951, 427] width 43 height 21
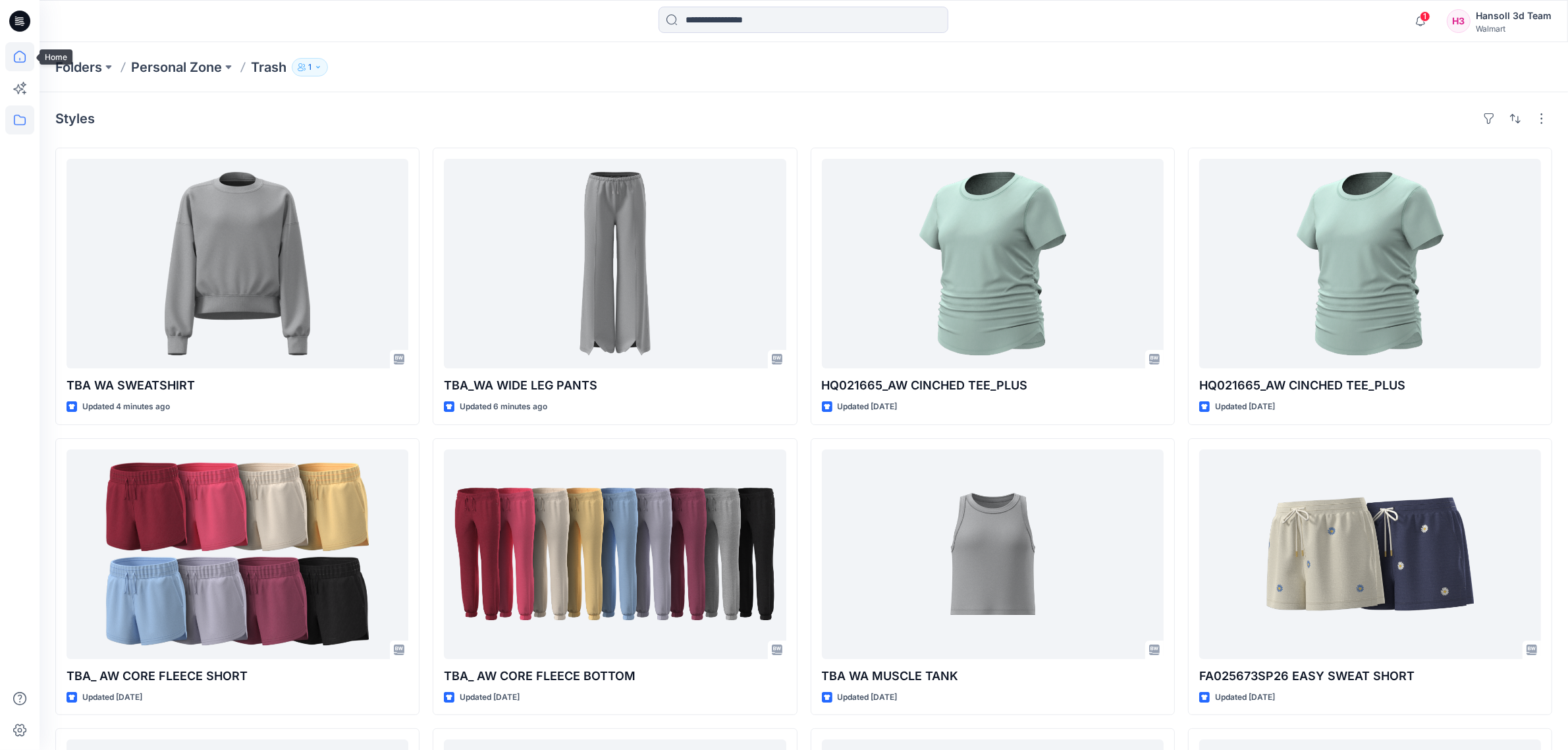
click at [15, 59] on icon at bounding box center [20, 57] width 29 height 29
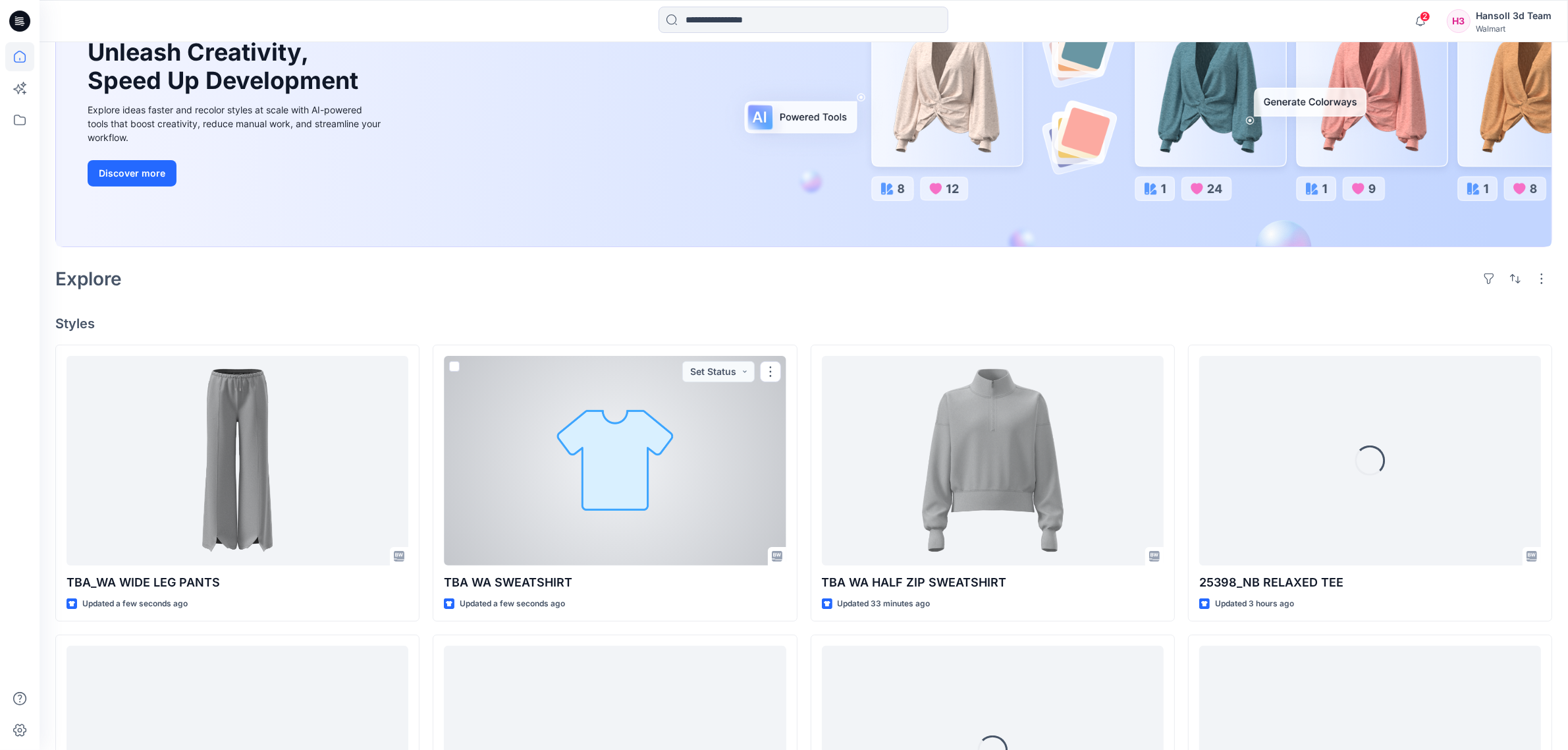
scroll to position [247, 0]
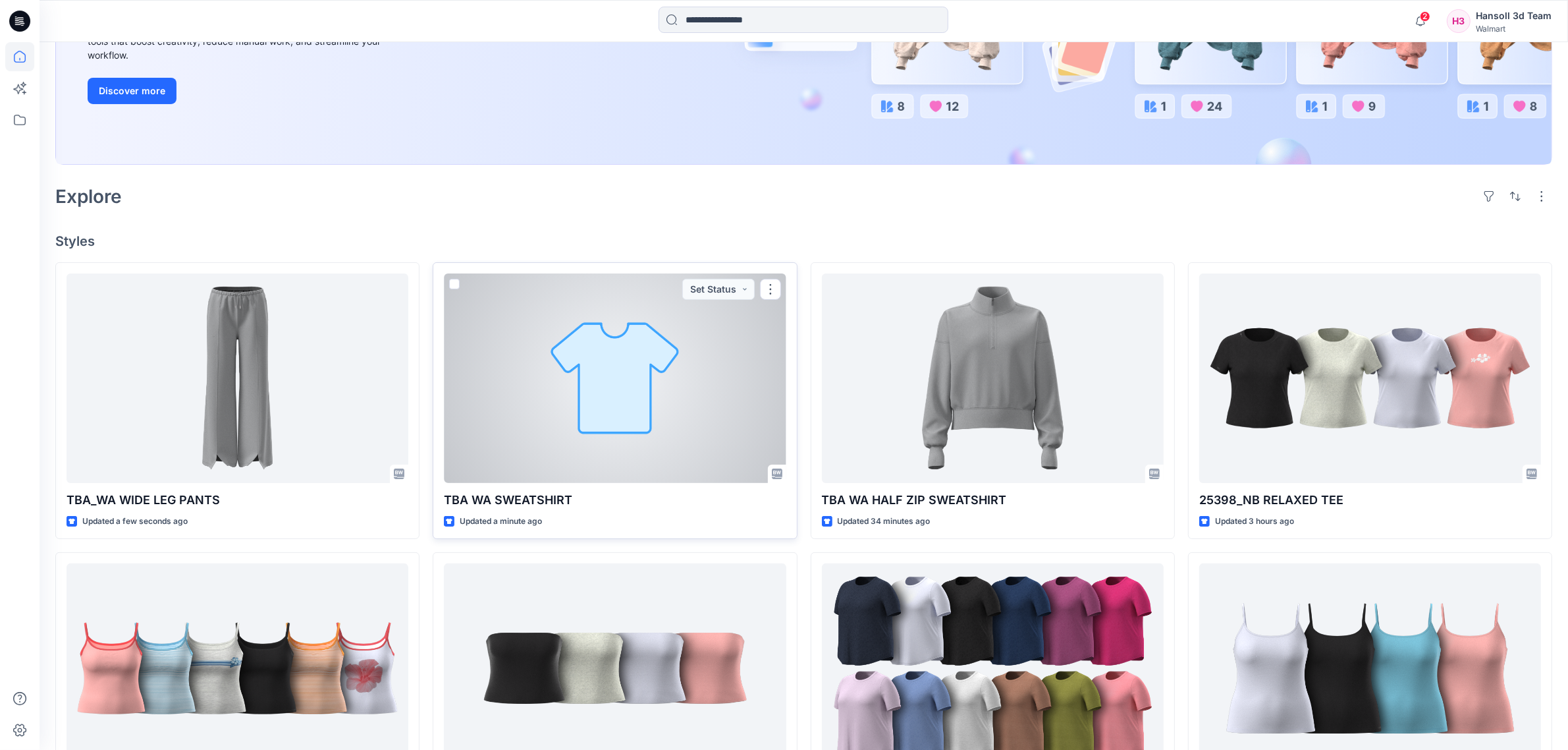
click at [623, 400] on div at bounding box center [615, 378] width 342 height 210
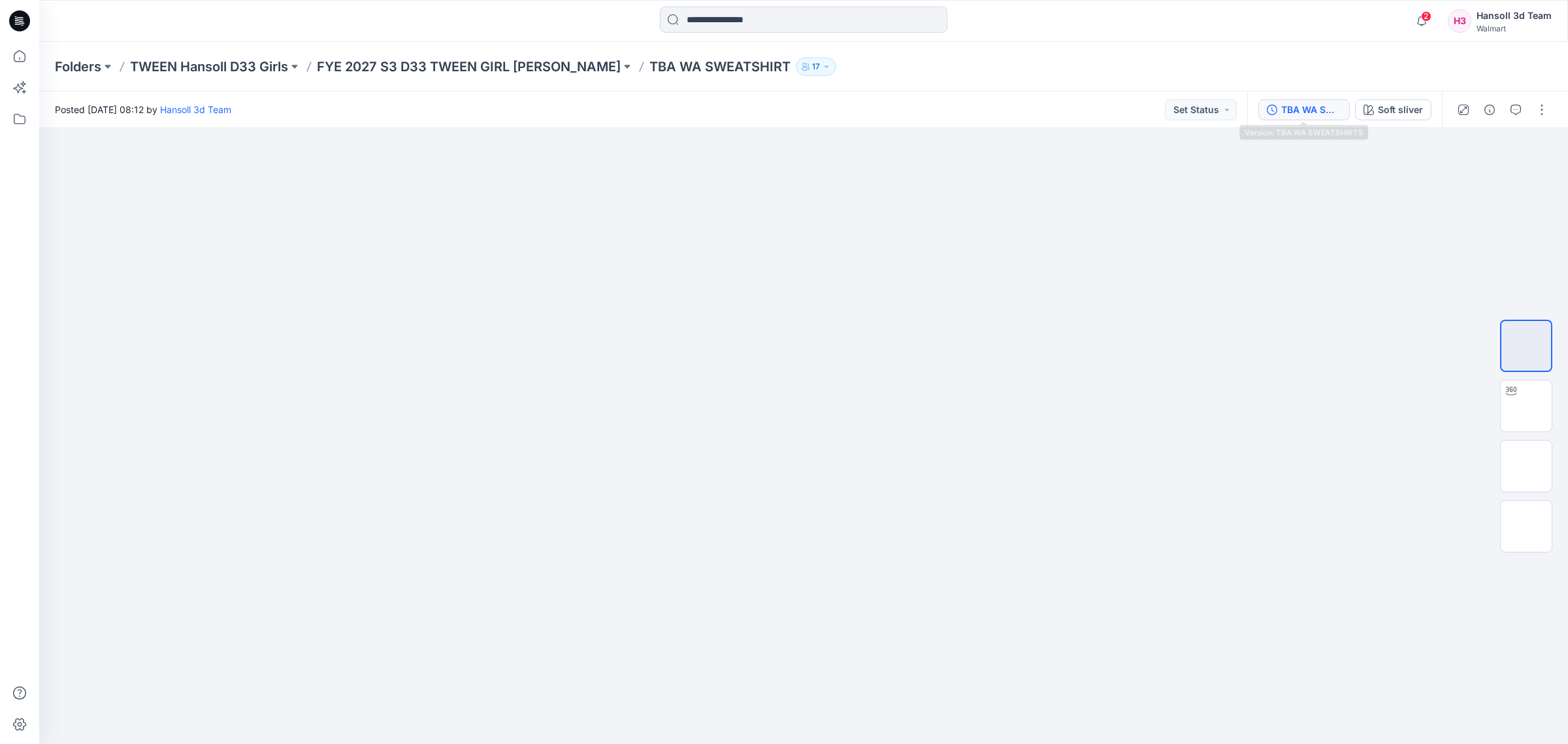
click at [1120, 103] on div "TBA WA SWEATSHIRTS" at bounding box center [1311, 109] width 60 height 14
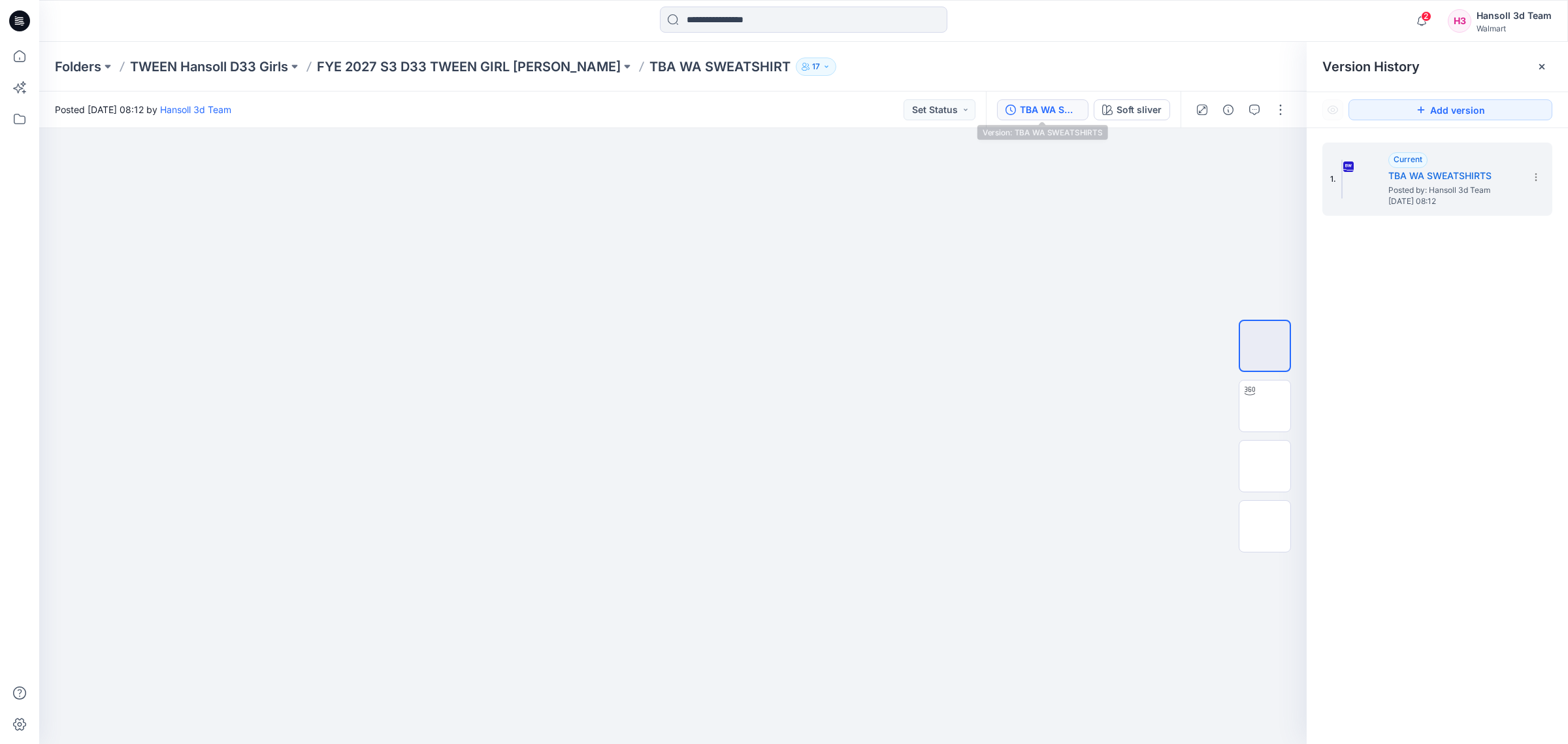
click at [1046, 116] on div "TBA WA SWEATSHIRTS" at bounding box center [1050, 109] width 60 height 14
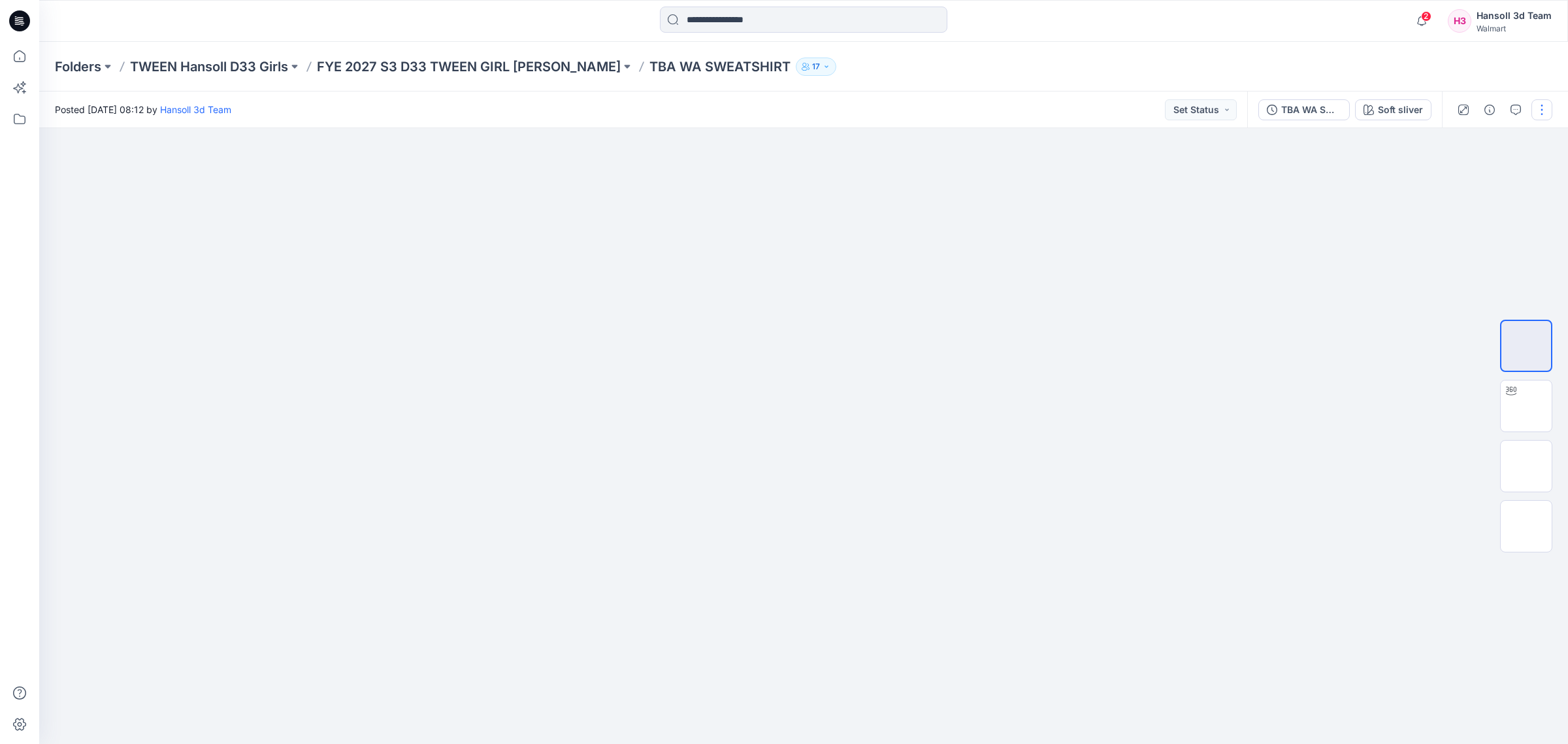
click at [1120, 110] on button "button" at bounding box center [1542, 109] width 21 height 21
click at [1120, 169] on button "Edit" at bounding box center [1487, 176] width 120 height 24
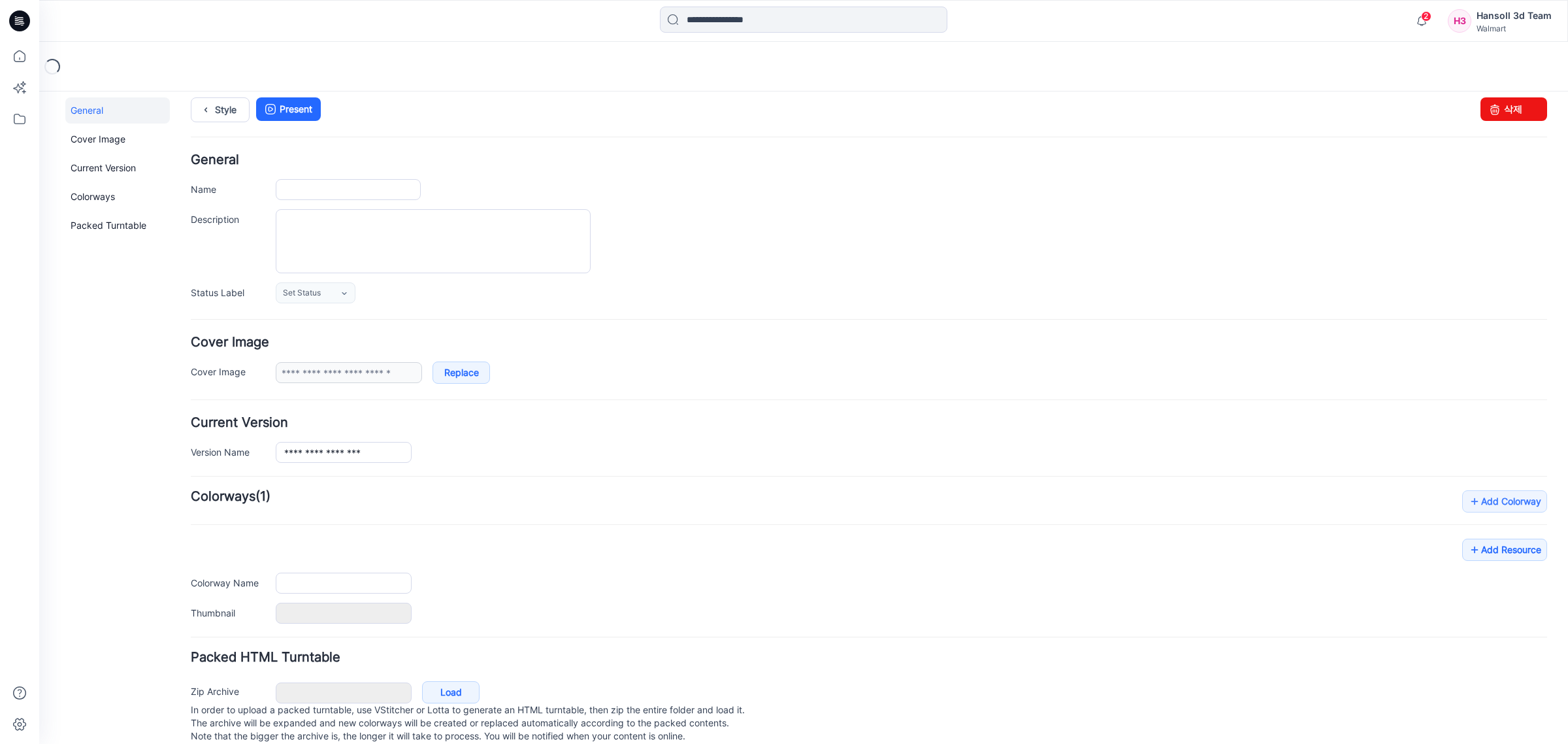
type input "**********"
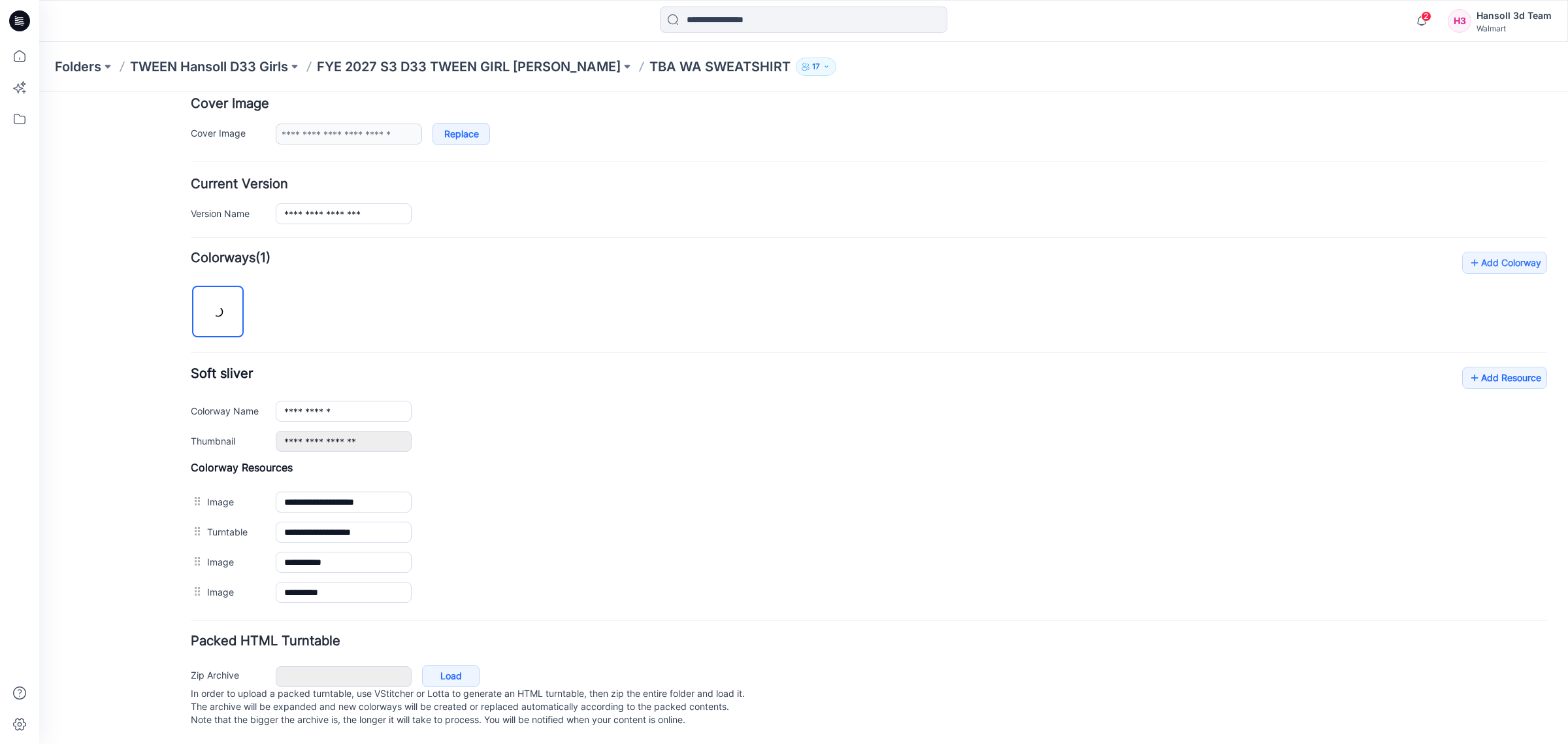
scroll to position [266, 0]
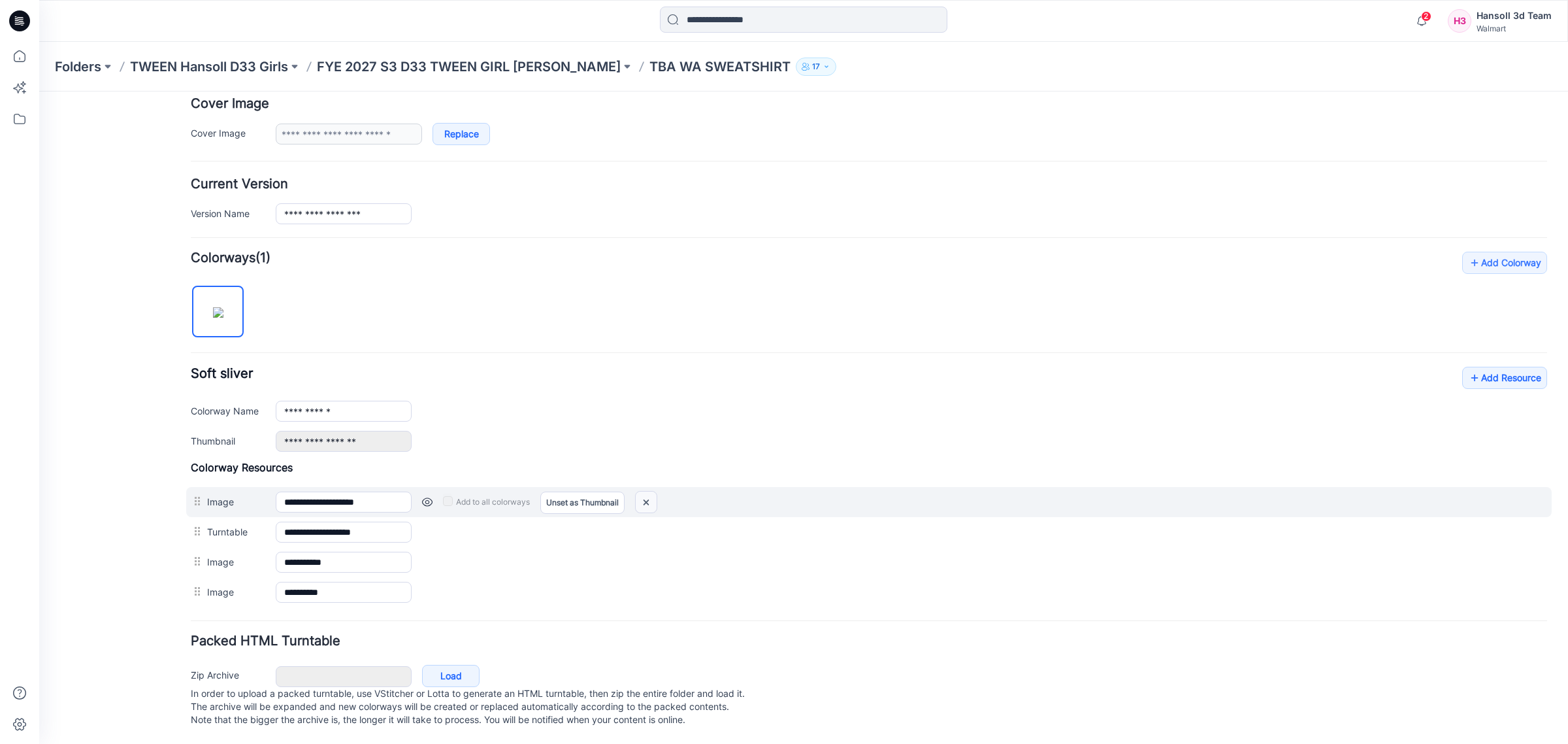
click at [653, 492] on img at bounding box center [646, 503] width 21 height 22
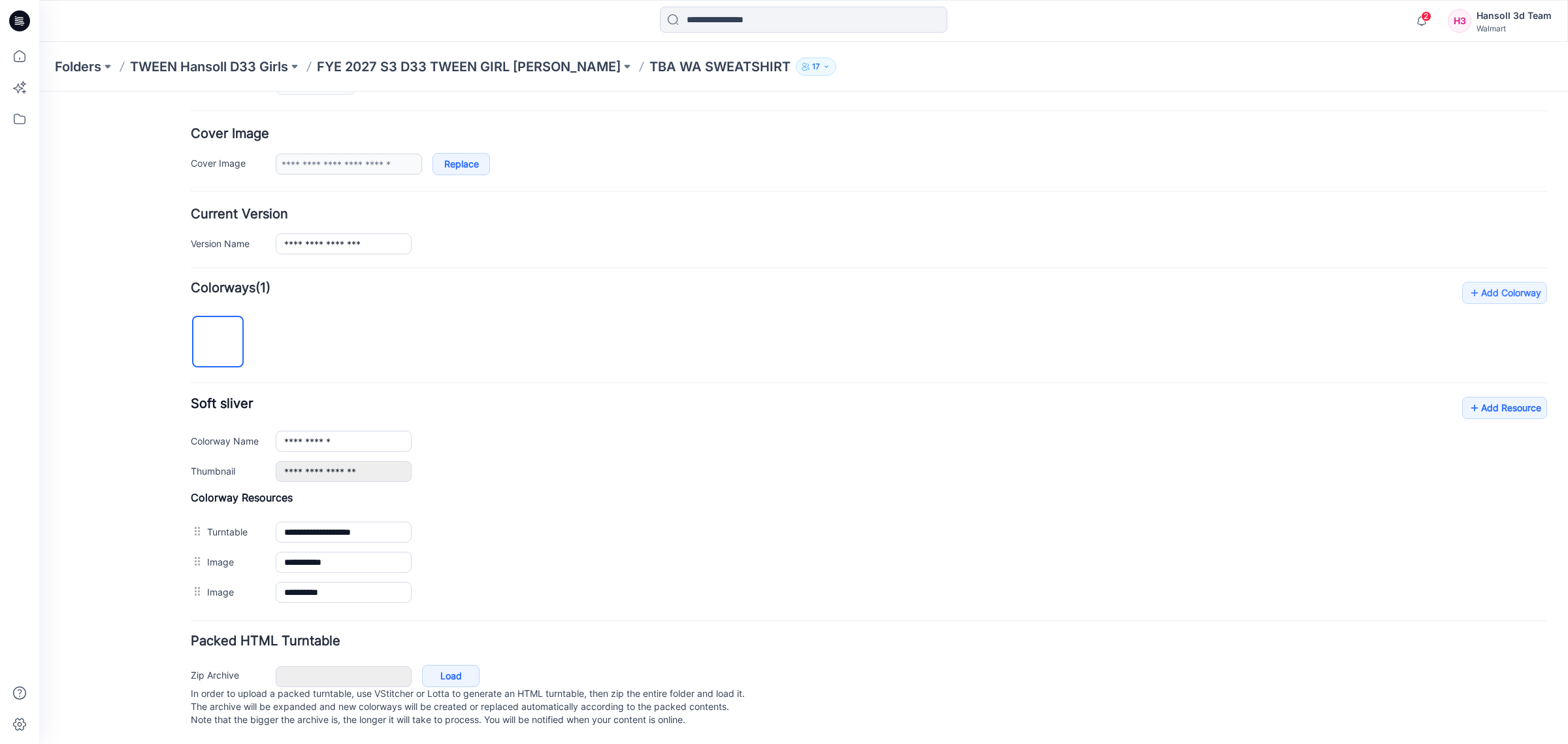
scroll to position [236, 0]
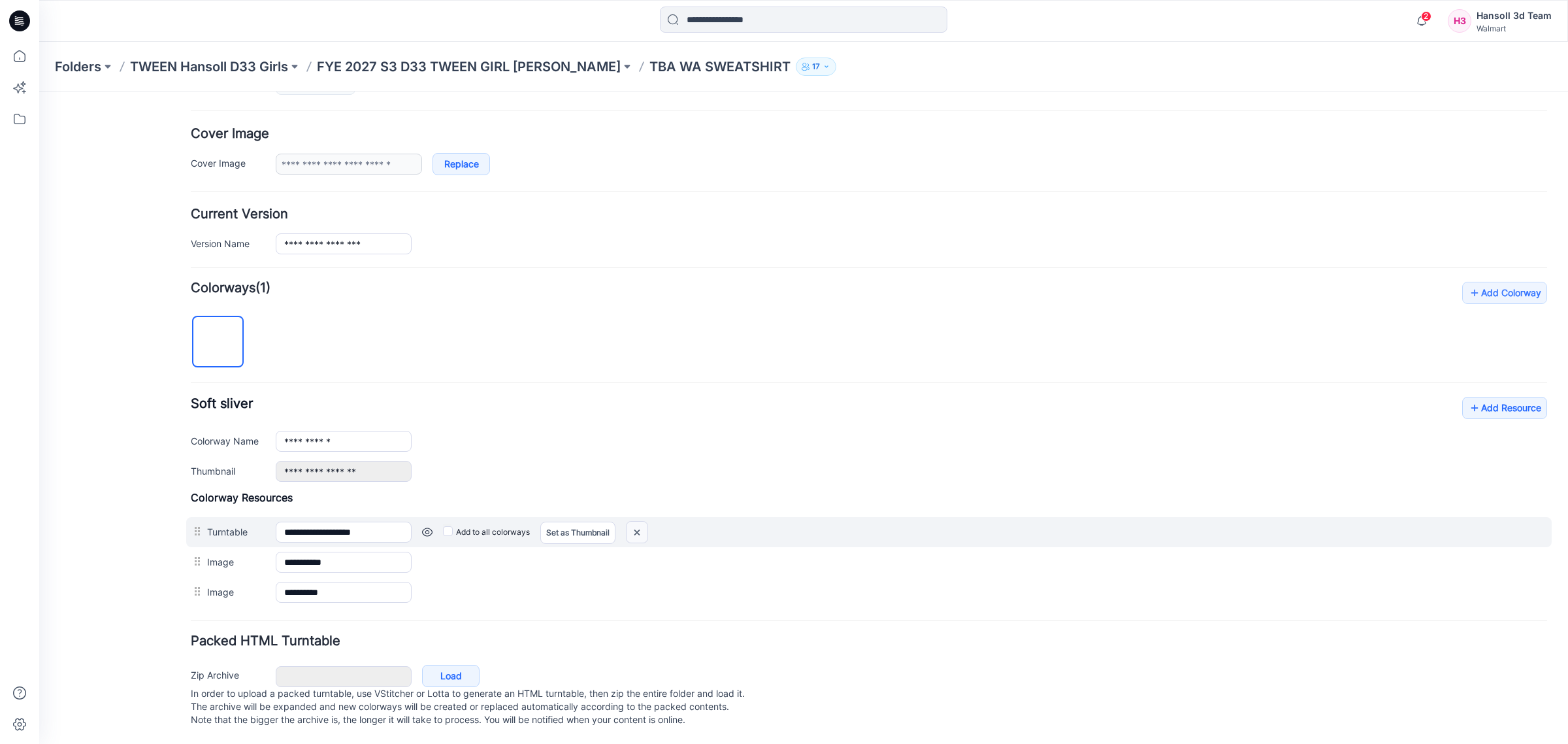
click at [647, 522] on img at bounding box center [637, 533] width 21 height 22
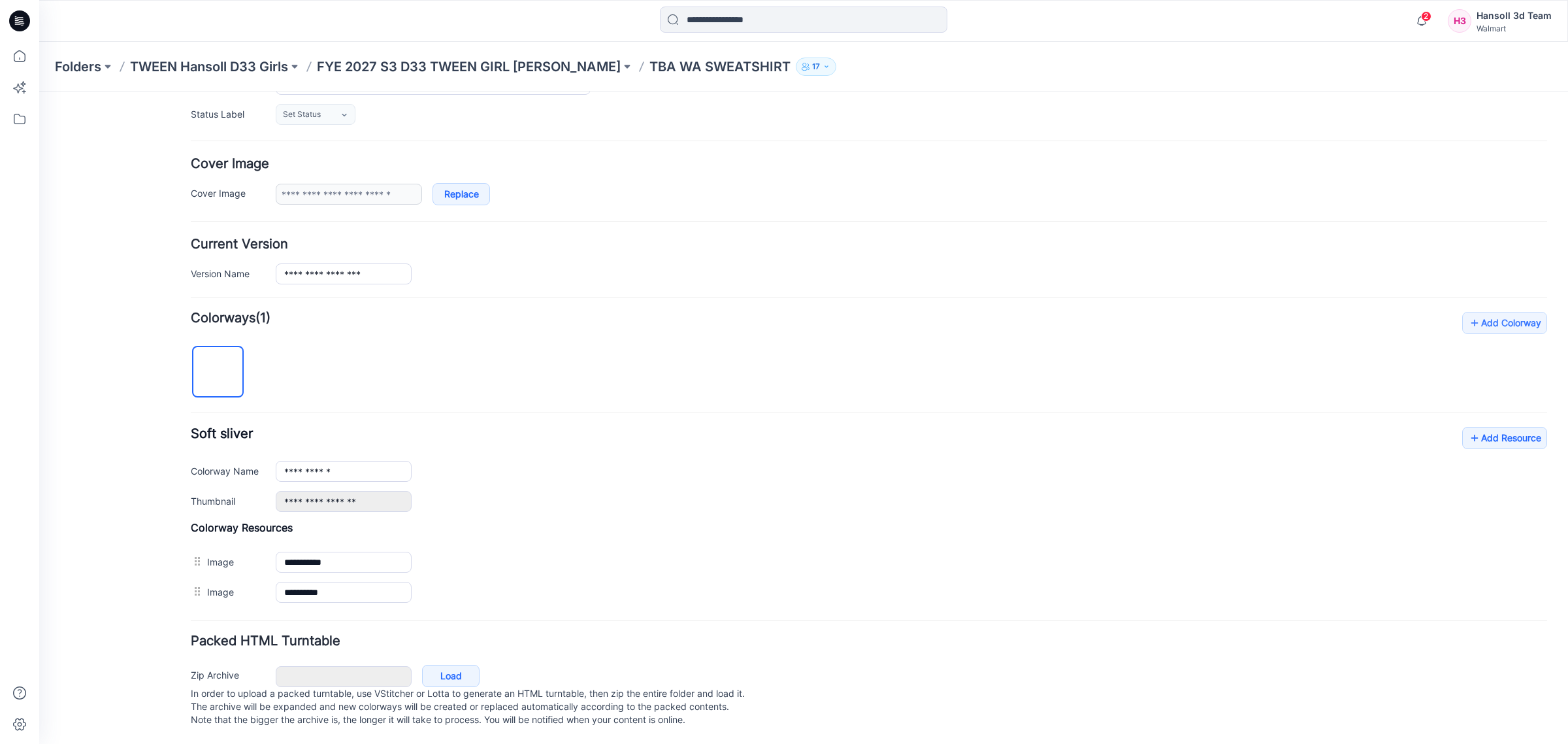
click at [39, 92] on img at bounding box center [39, 92] width 0 height 0
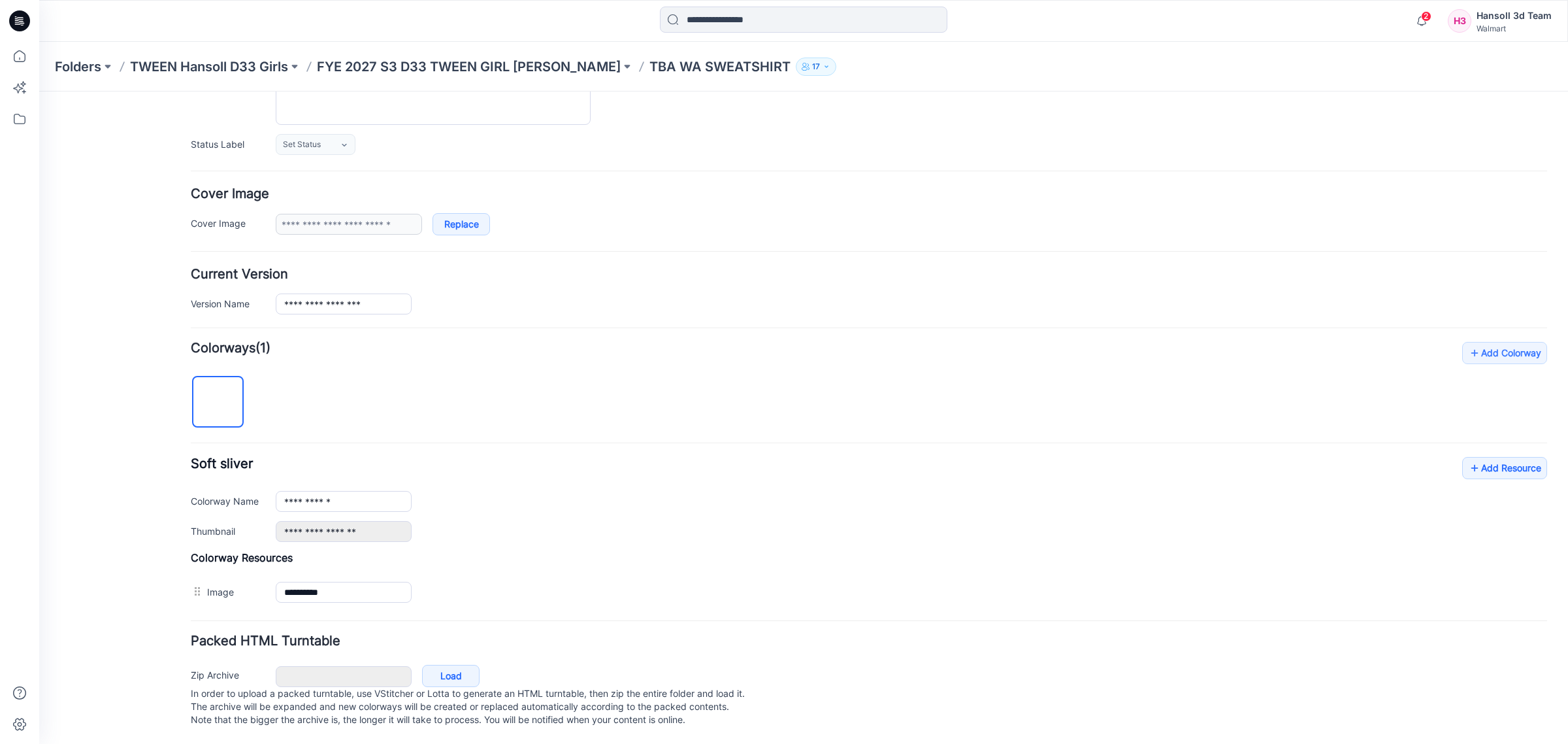
scroll to position [175, 0]
click at [39, 92] on img at bounding box center [39, 92] width 0 height 0
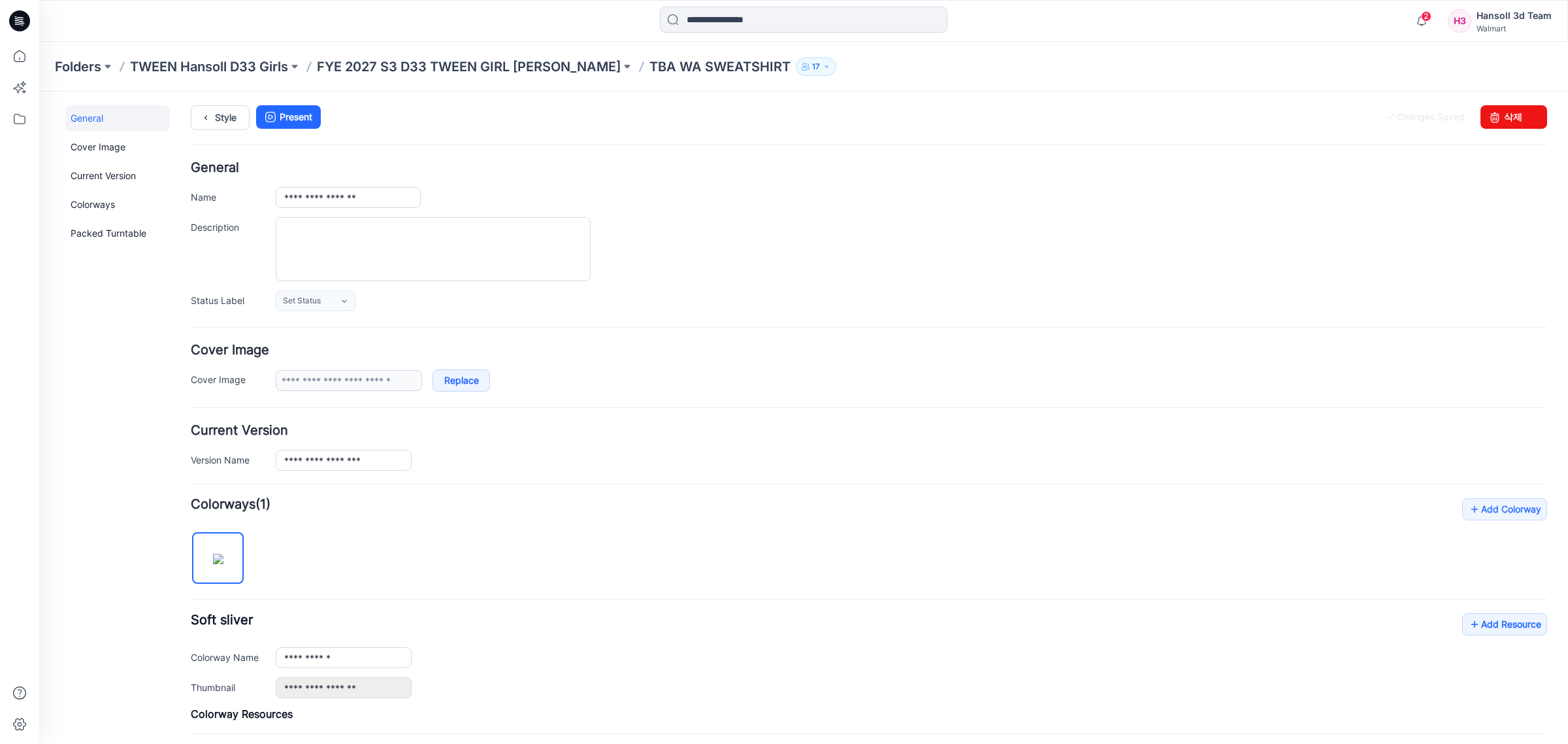
scroll to position [0, 0]
click at [209, 126] on icon at bounding box center [206, 120] width 18 height 23
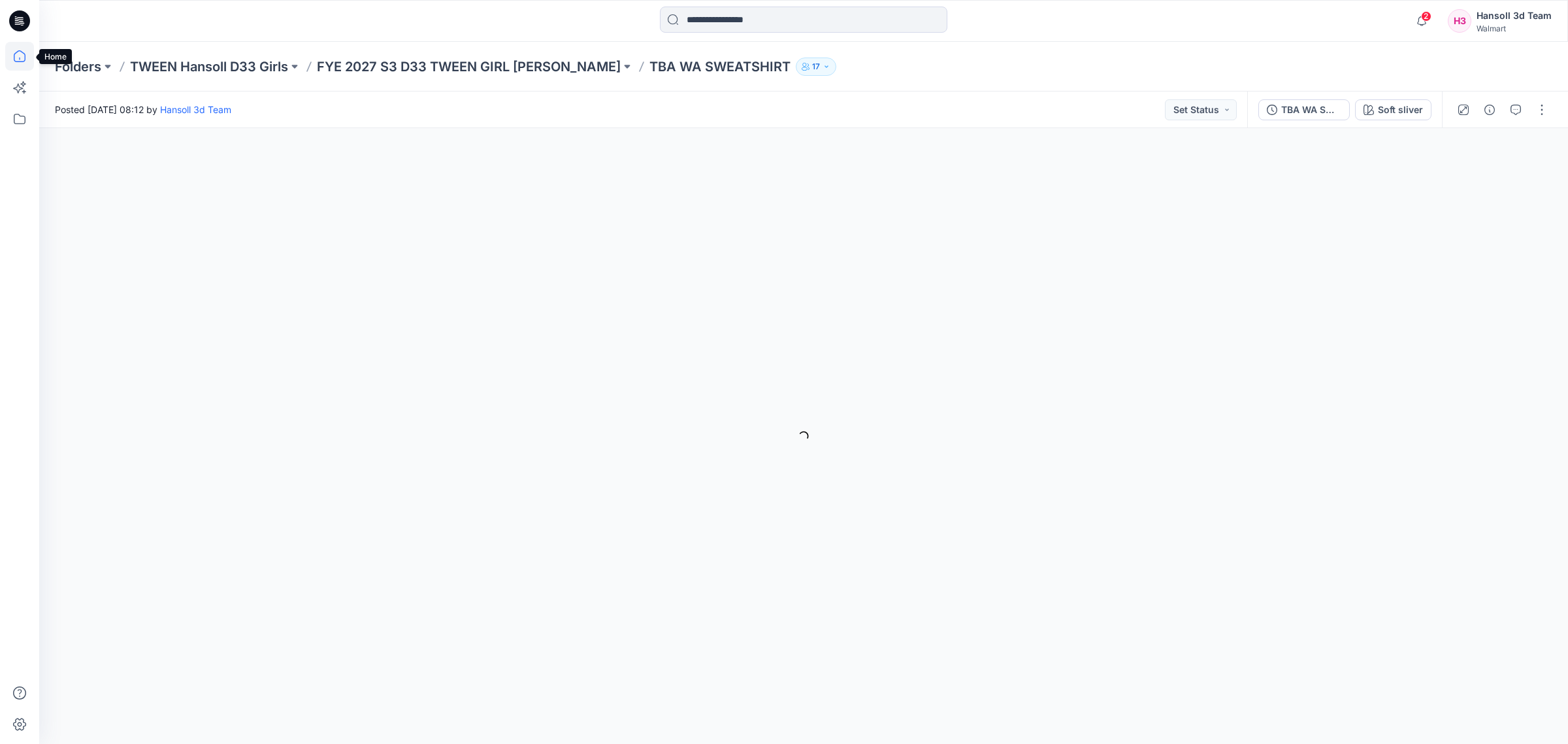
click at [27, 60] on icon at bounding box center [20, 56] width 29 height 29
